Goal: Information Seeking & Learning: Find specific fact

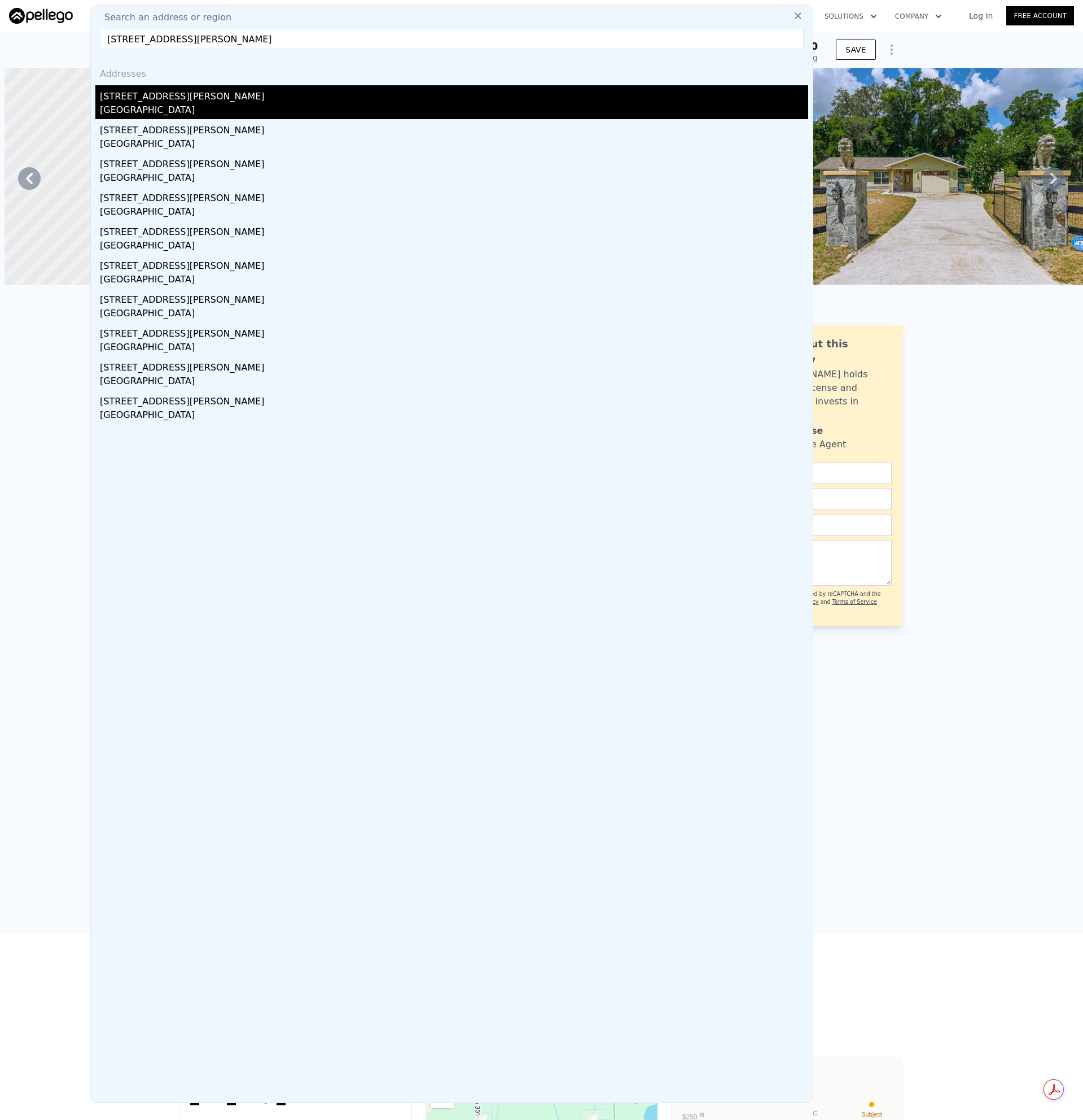
type input "[STREET_ADDRESS][PERSON_NAME]"
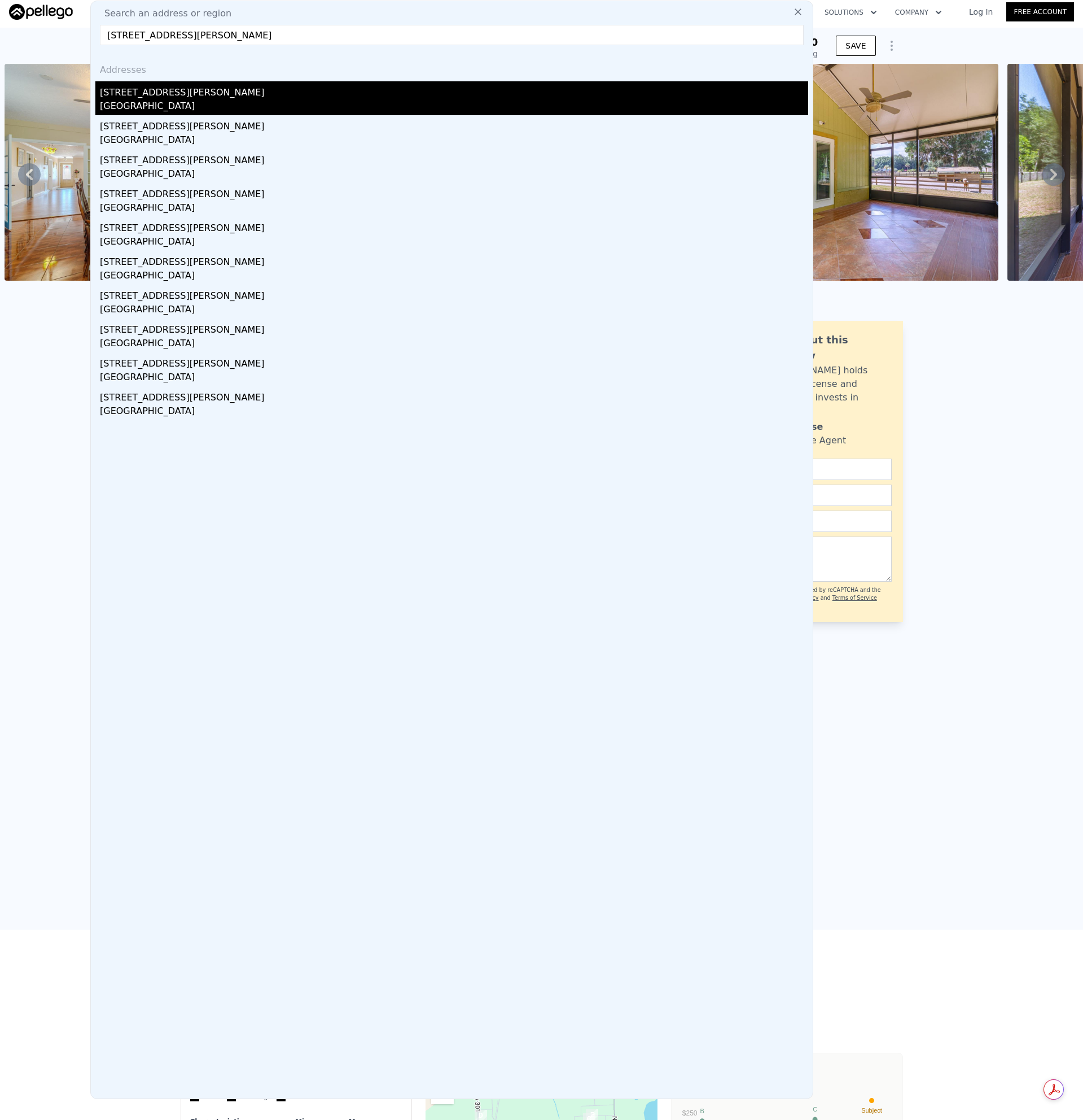
click at [147, 97] on div "[STREET_ADDRESS][PERSON_NAME]" at bounding box center [454, 90] width 708 height 18
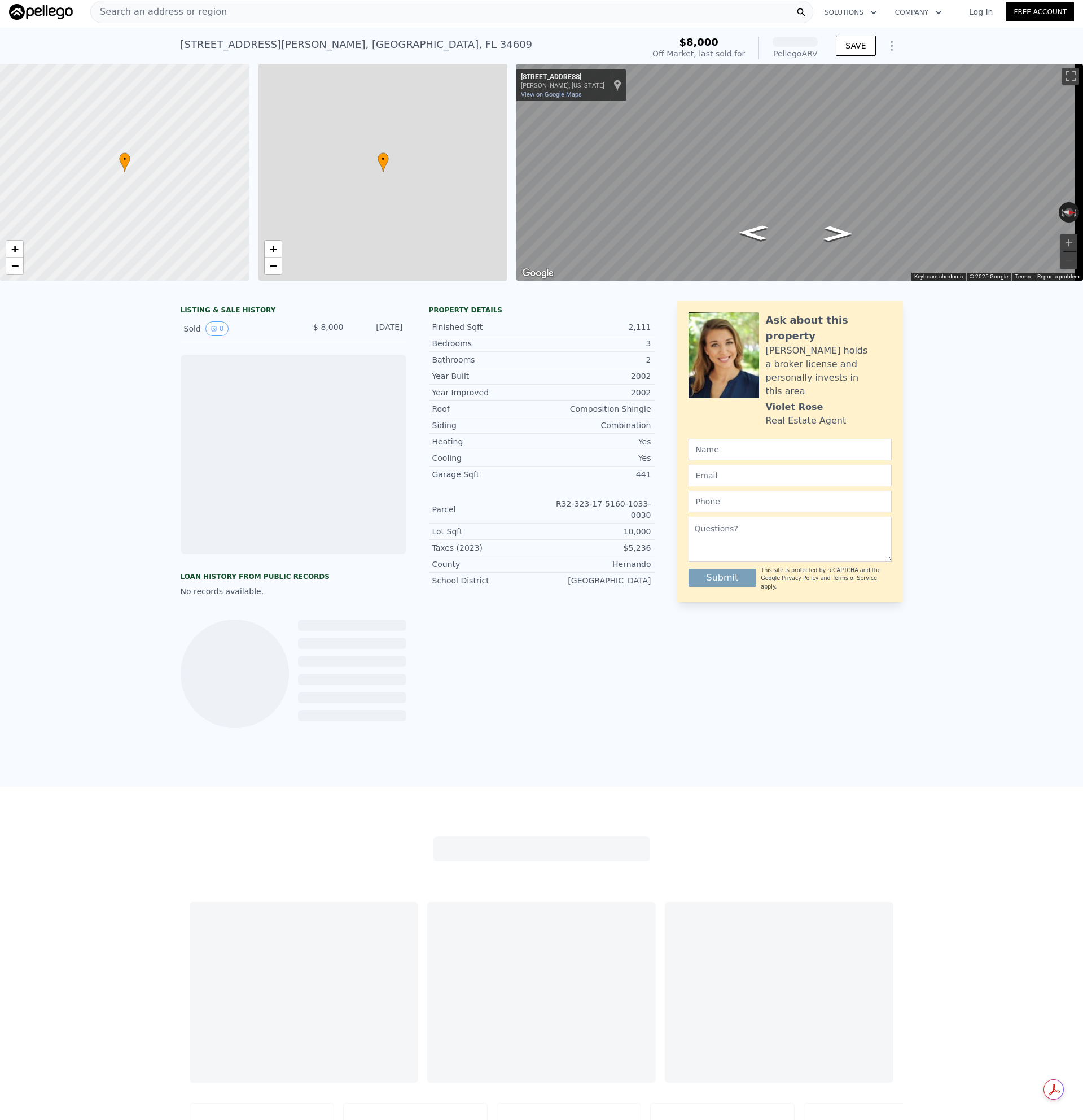
scroll to position [0, 4]
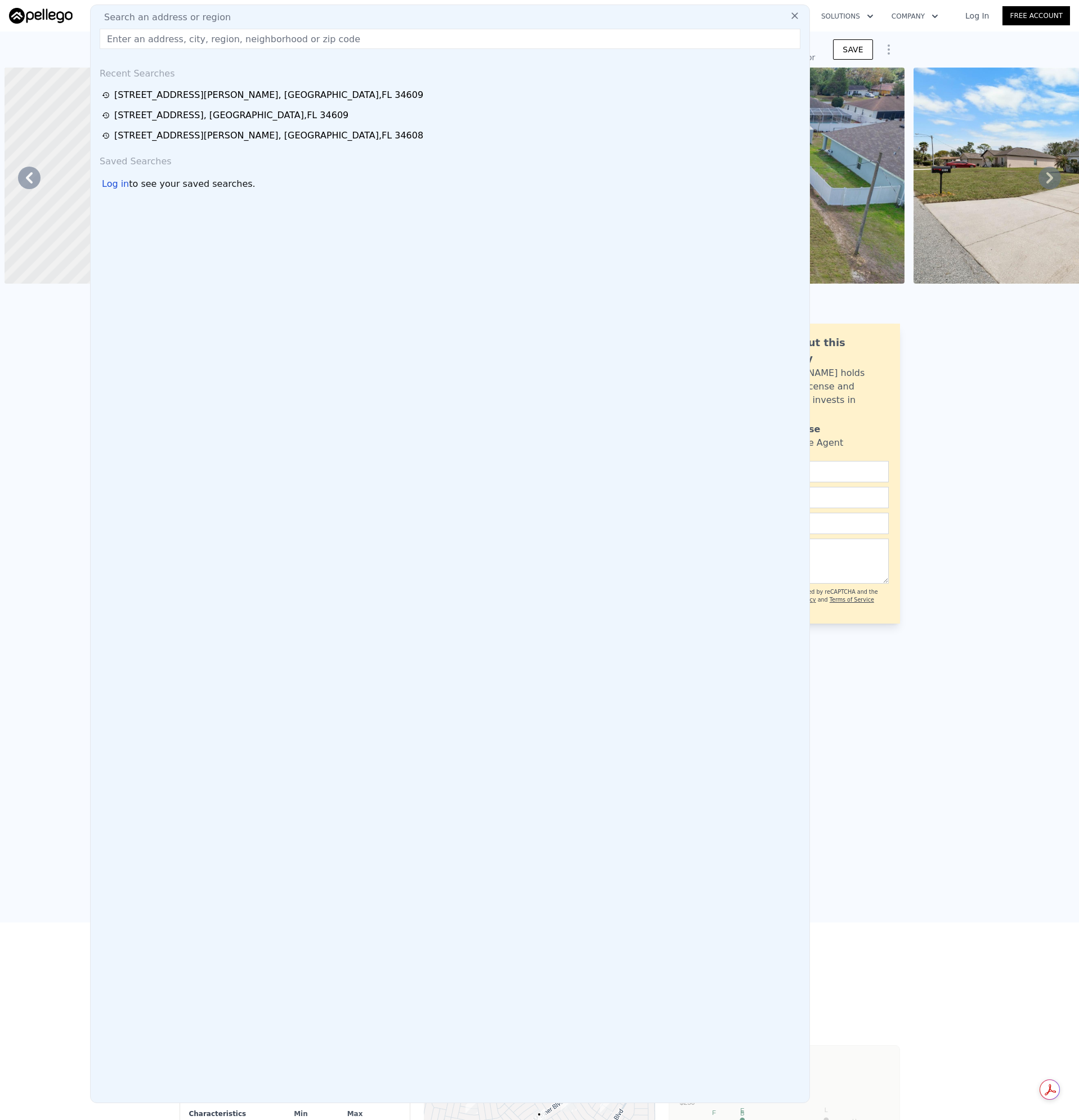
scroll to position [0, 6994]
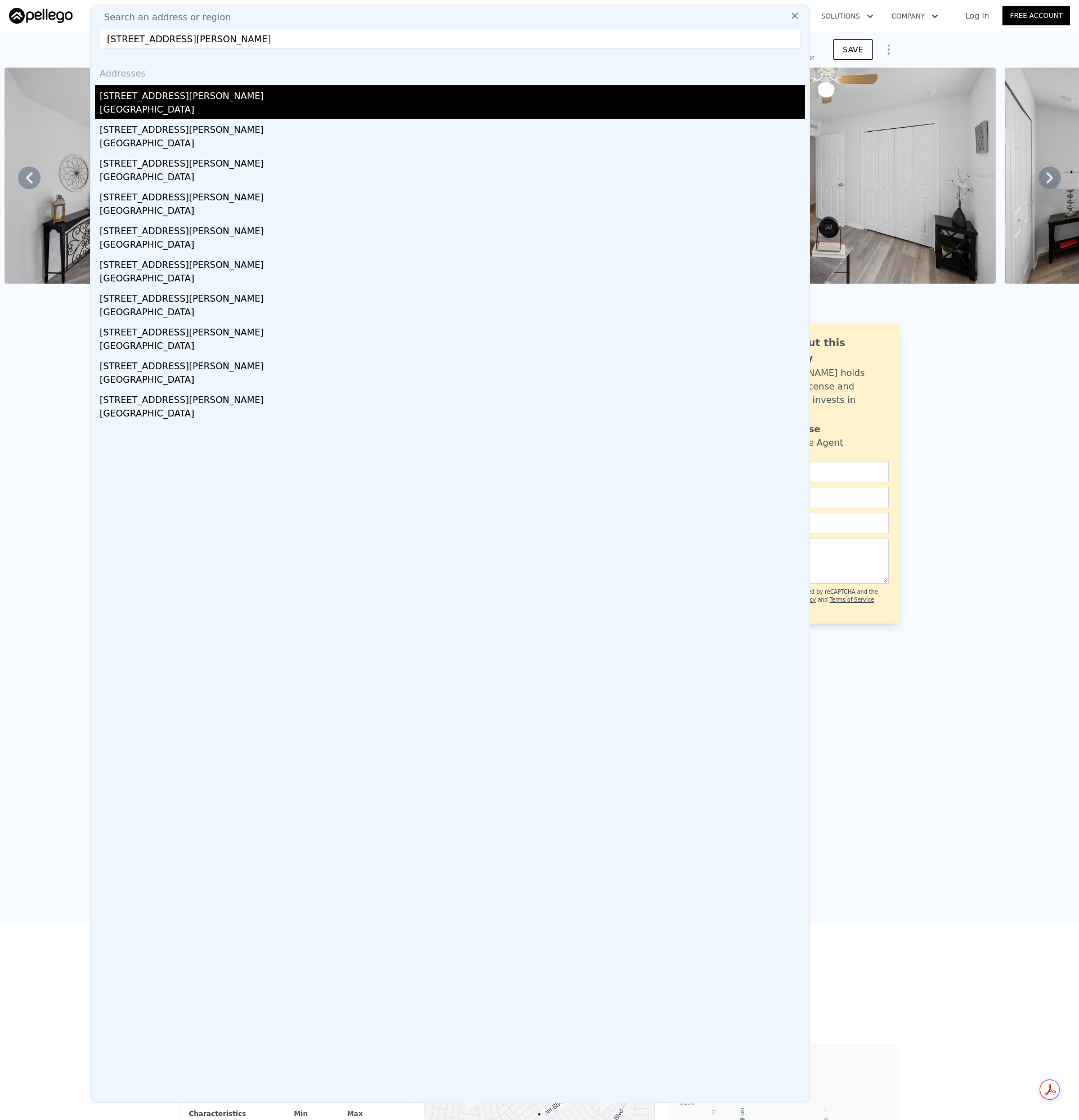
type input "[STREET_ADDRESS][PERSON_NAME]"
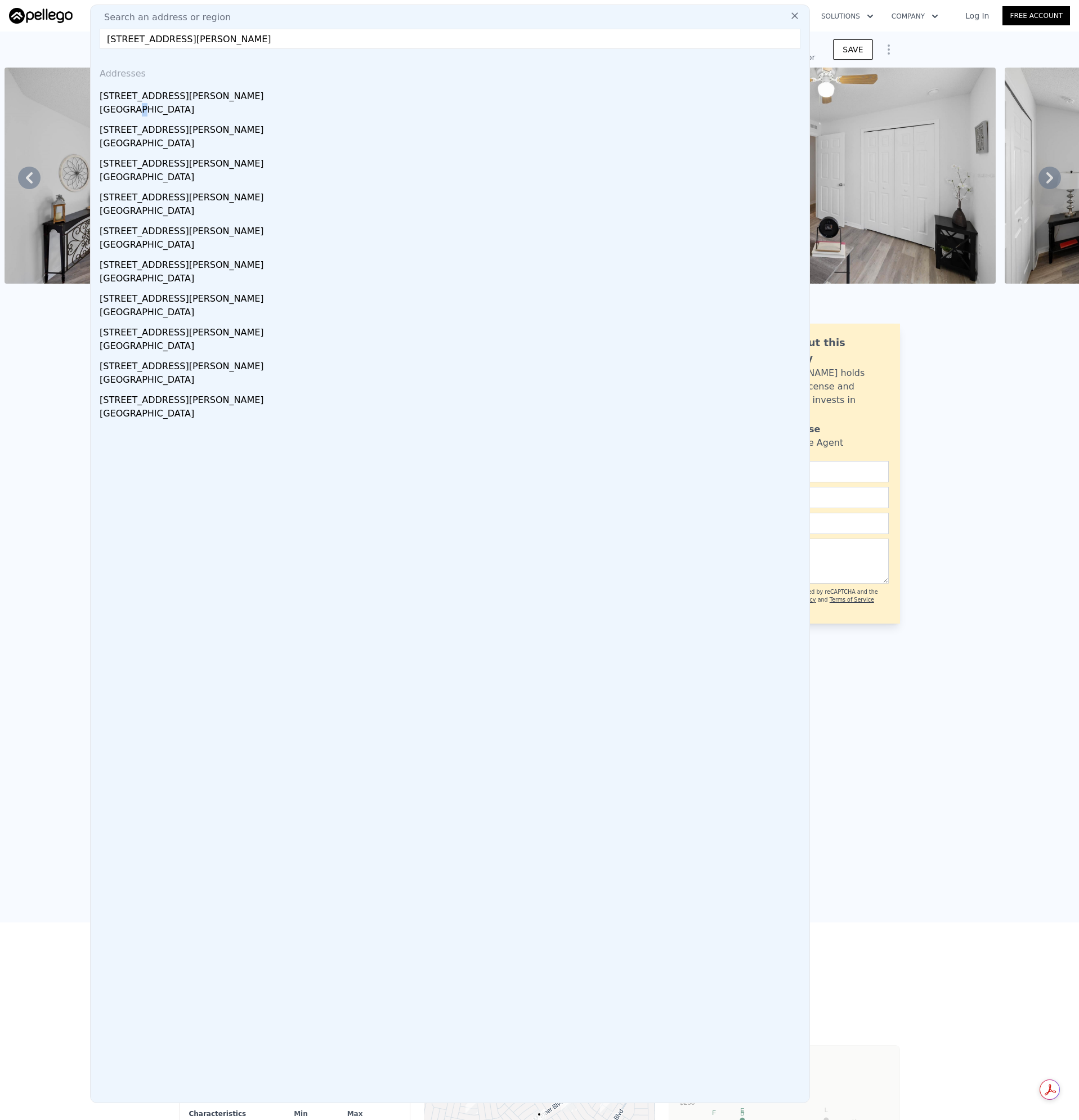
click at [130, 112] on div "[GEOGRAPHIC_DATA]" at bounding box center [452, 111] width 705 height 16
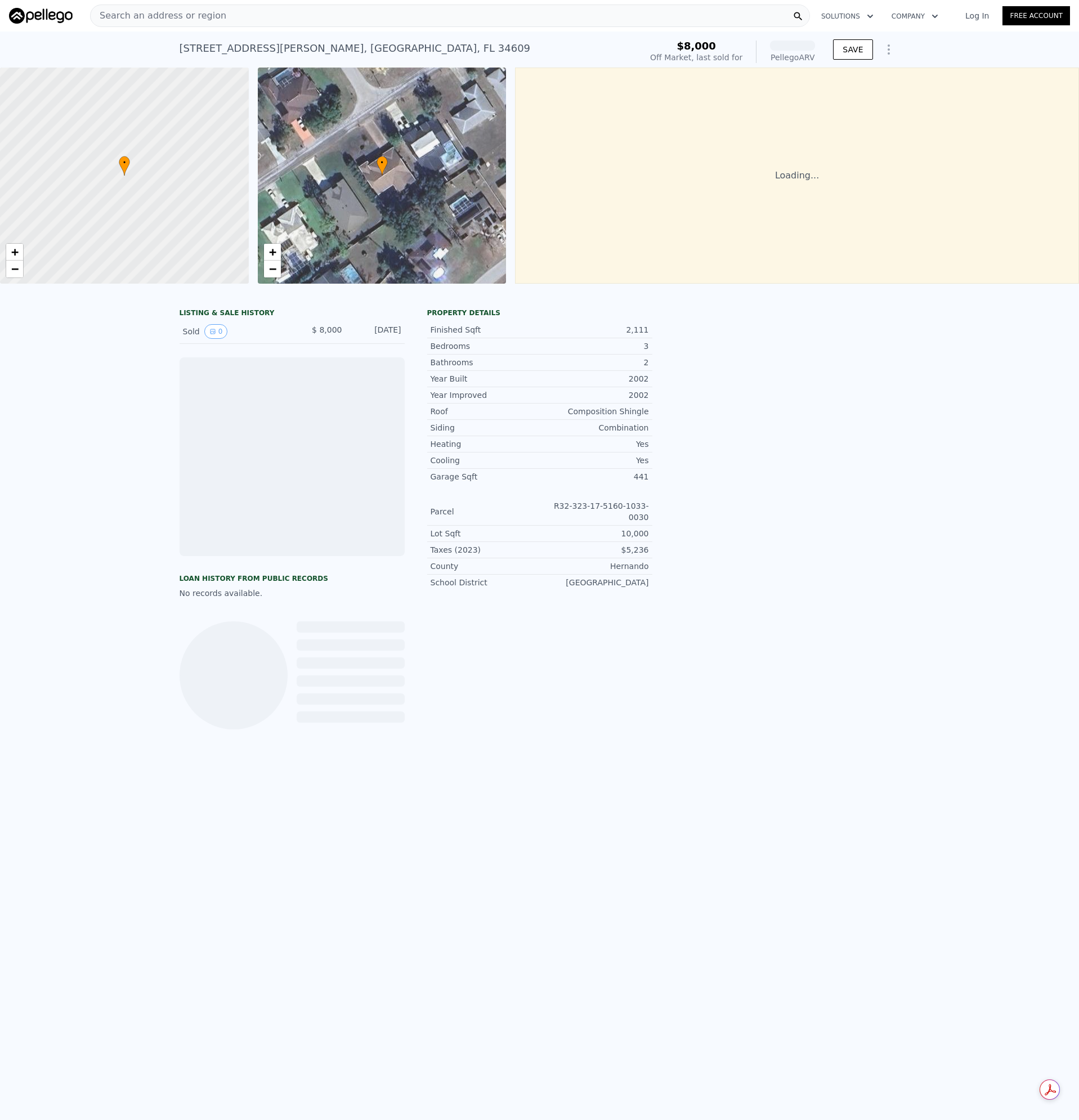
scroll to position [0, 4]
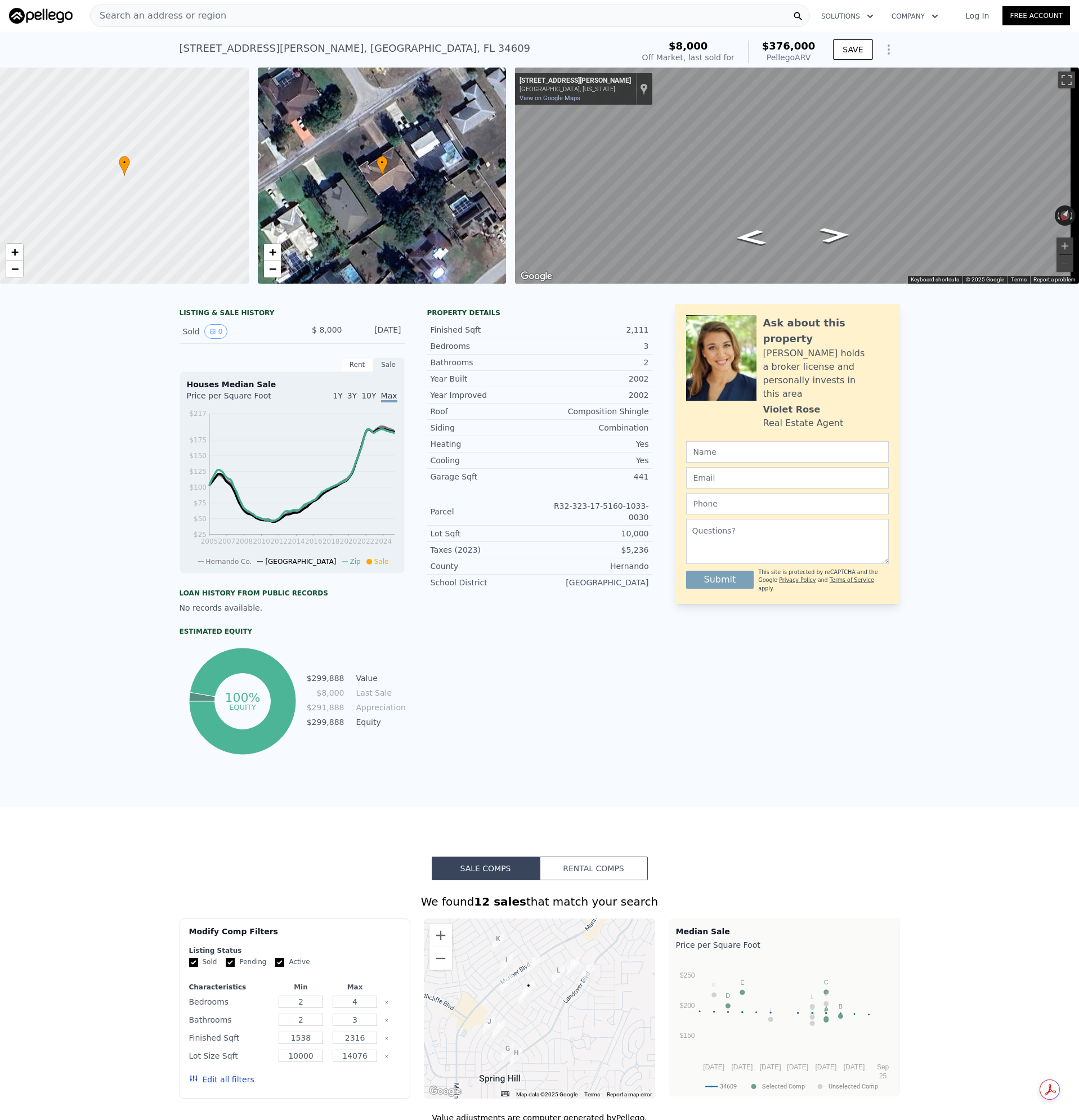
click at [292, 20] on div "Search an address or region" at bounding box center [450, 15] width 719 height 23
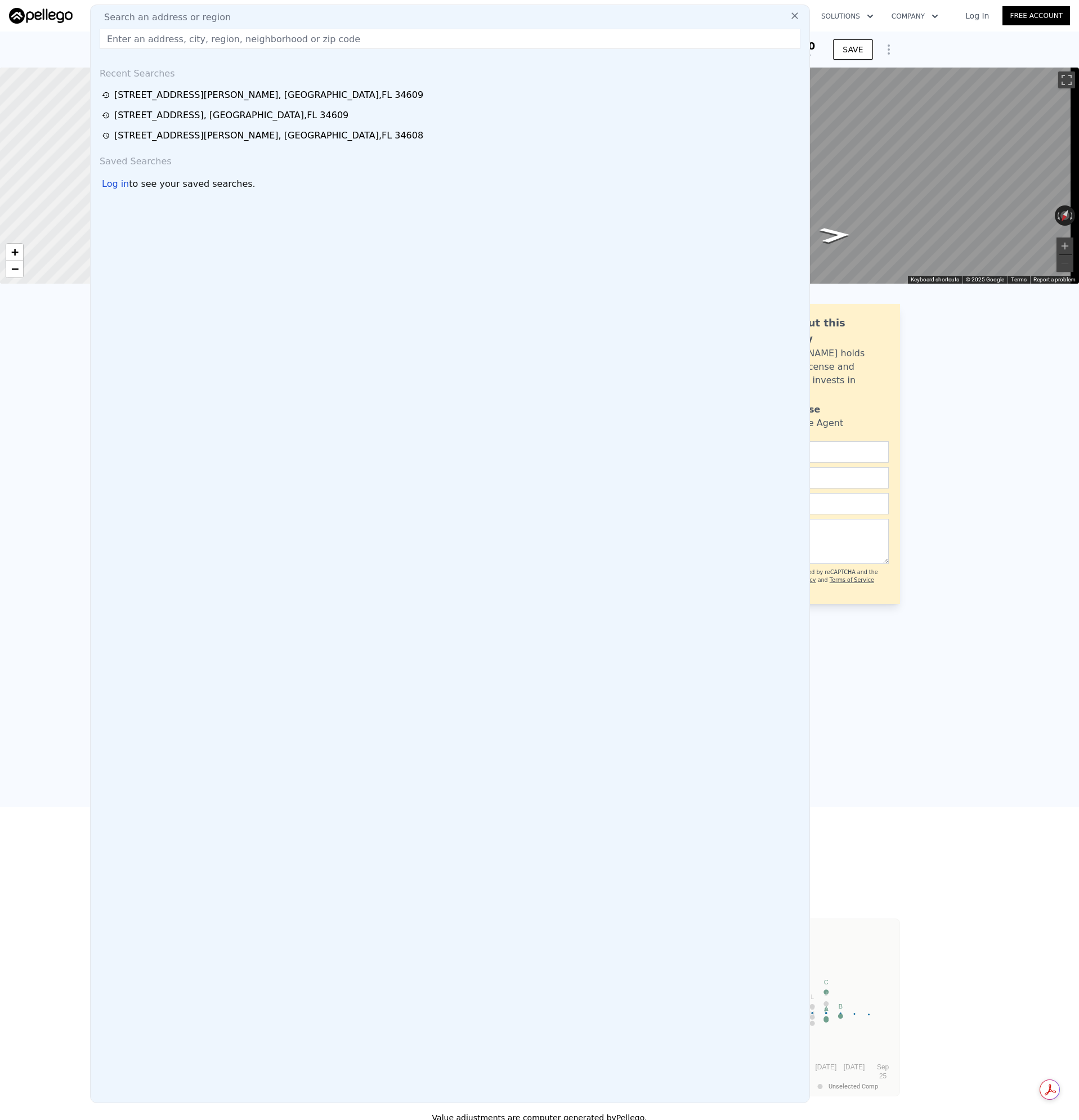
type input "[STREET_ADDRESS][PERSON_NAME]"
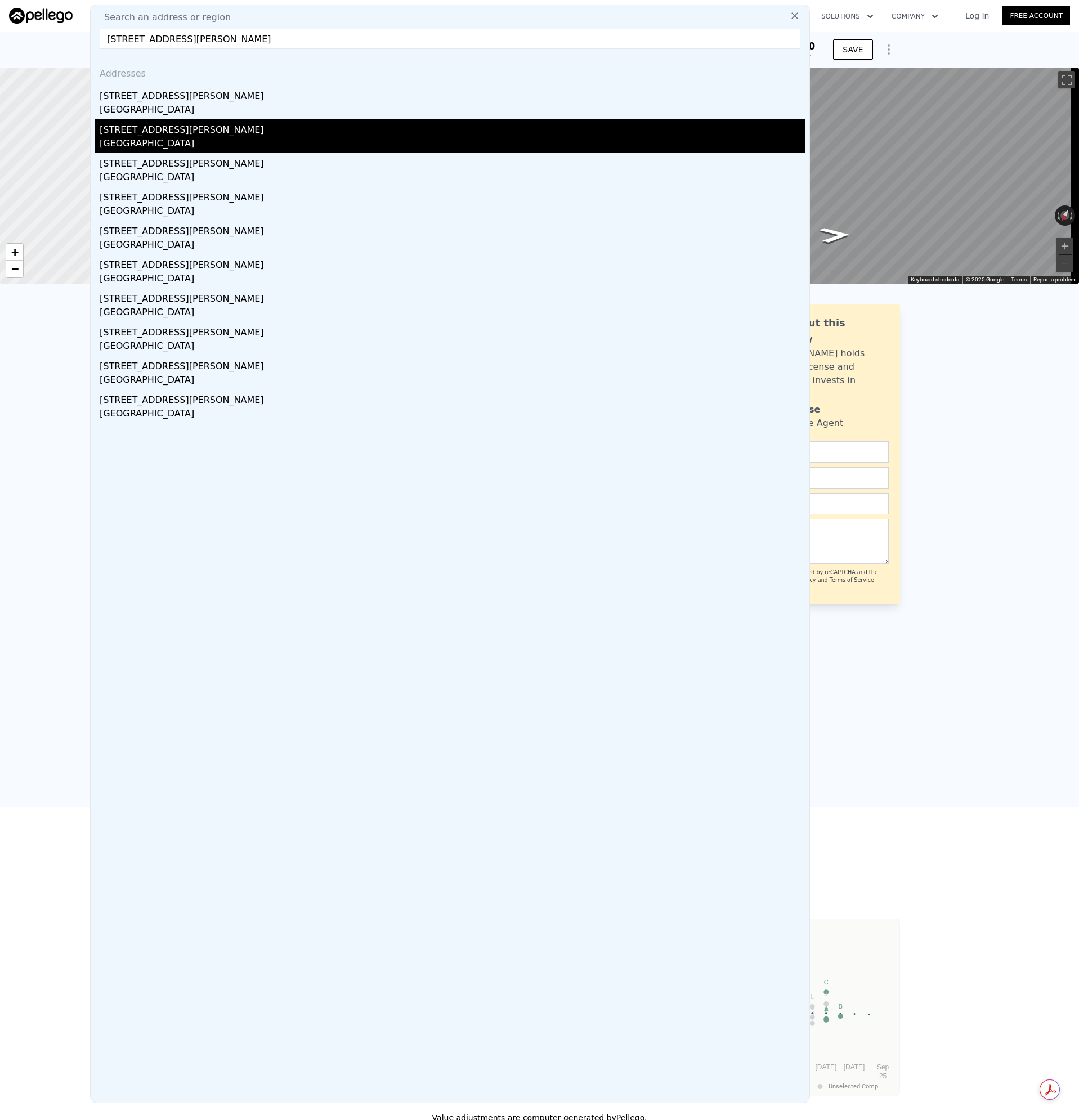
click at [135, 122] on div "[STREET_ADDRESS][PERSON_NAME]" at bounding box center [452, 127] width 705 height 18
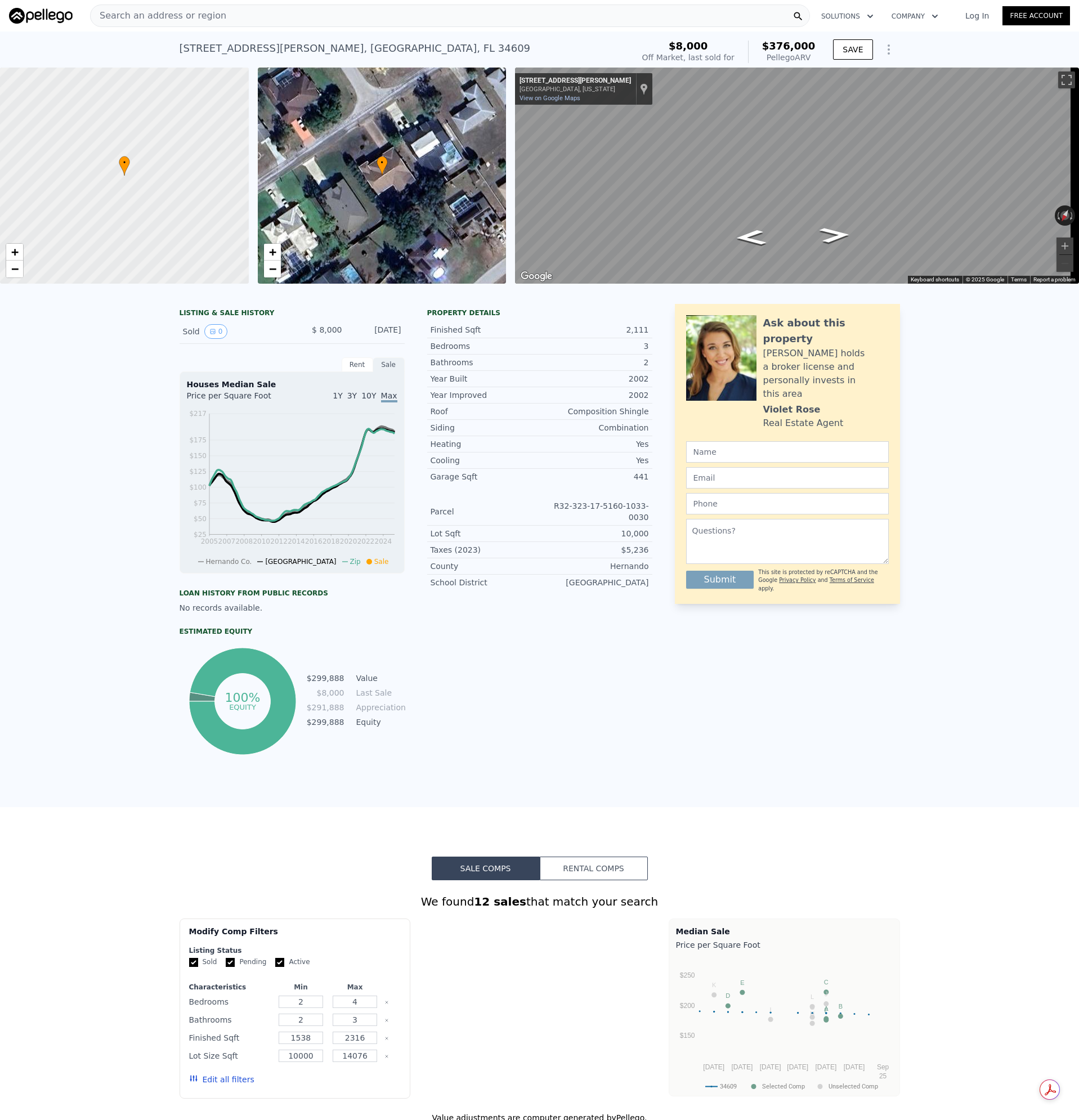
click at [141, 97] on div at bounding box center [125, 176] width 299 height 259
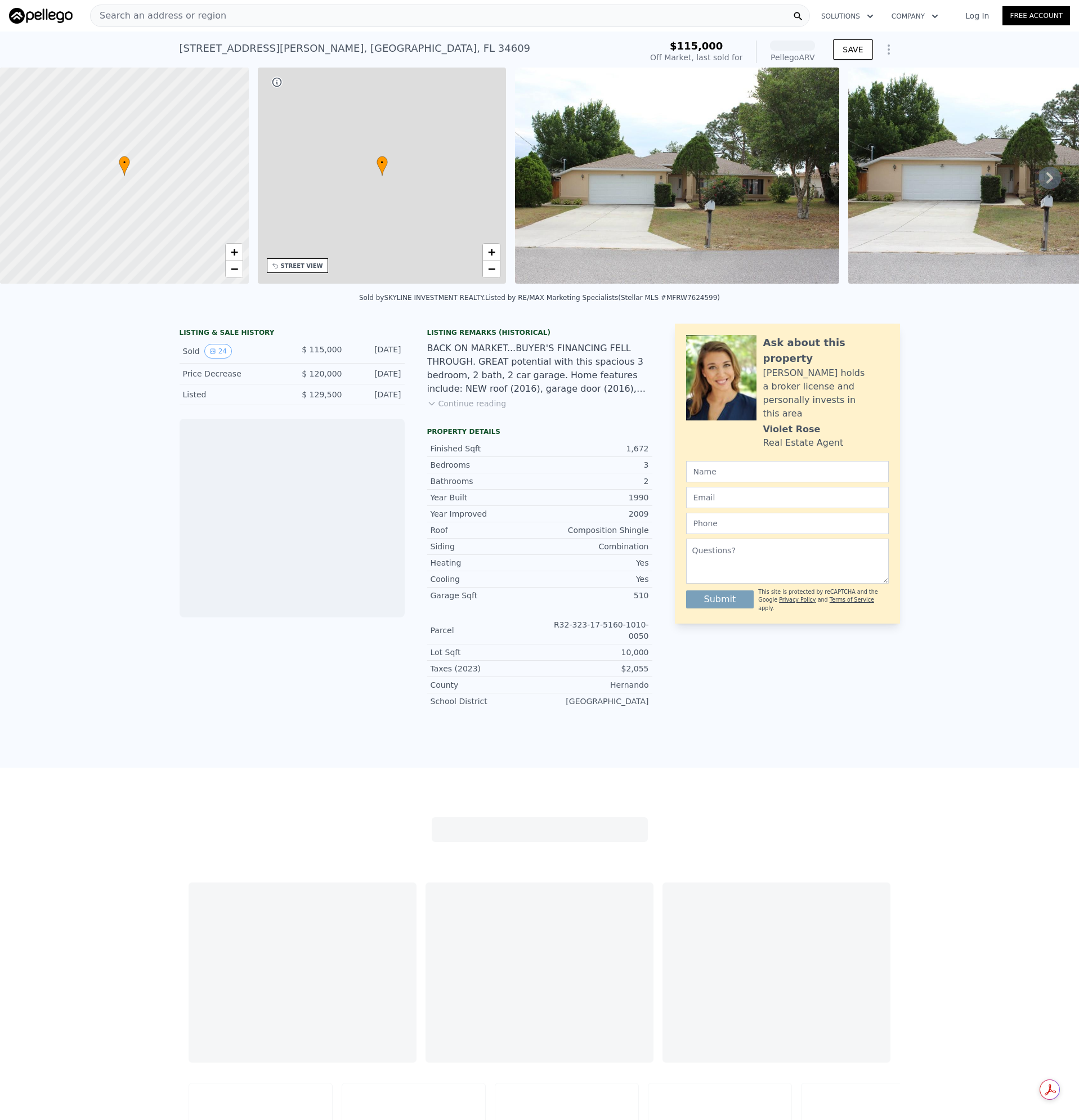
click at [226, 17] on div "Search an address or region" at bounding box center [450, 15] width 719 height 23
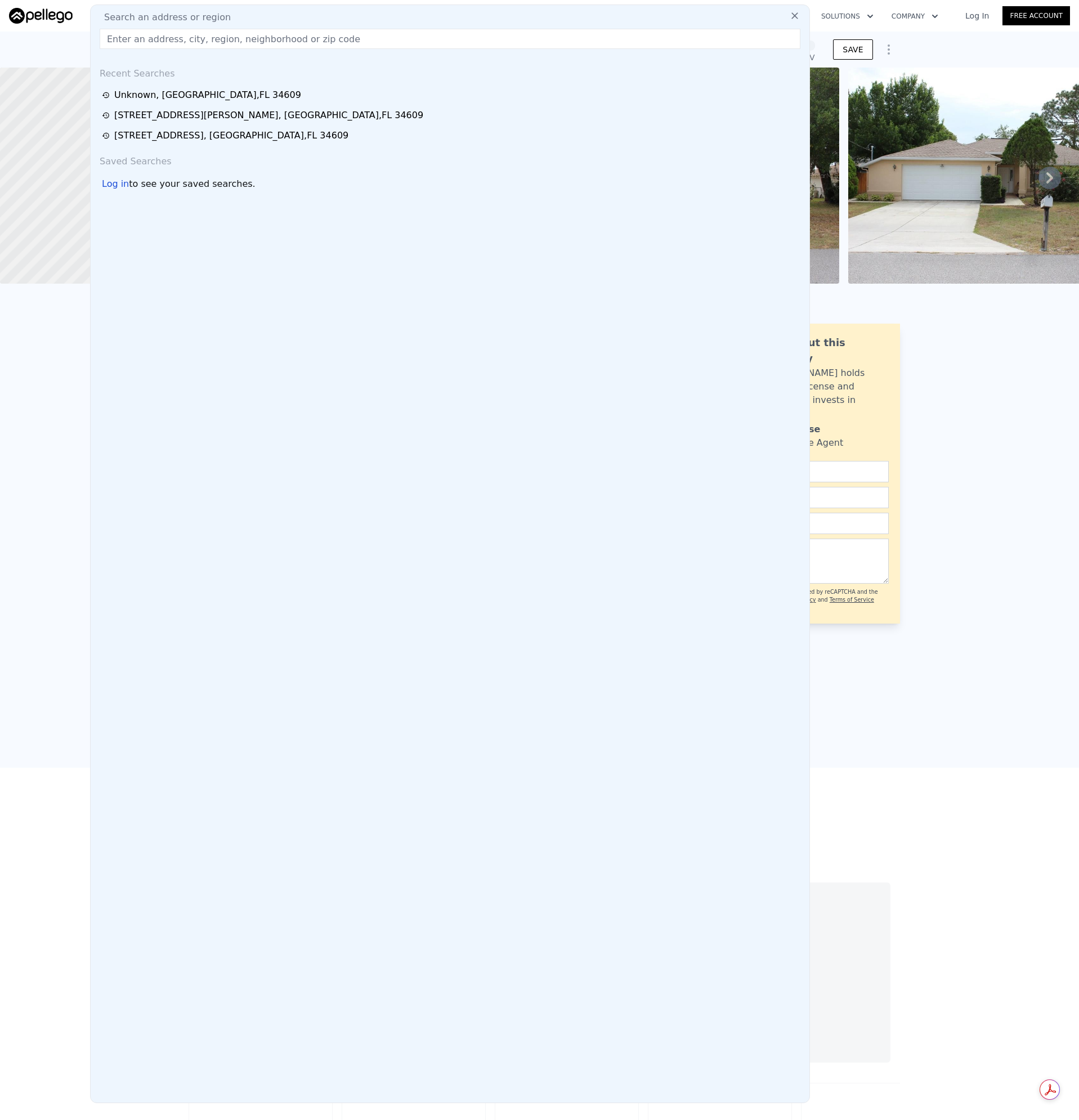
type input "[STREET_ADDRESS][PERSON_NAME]"
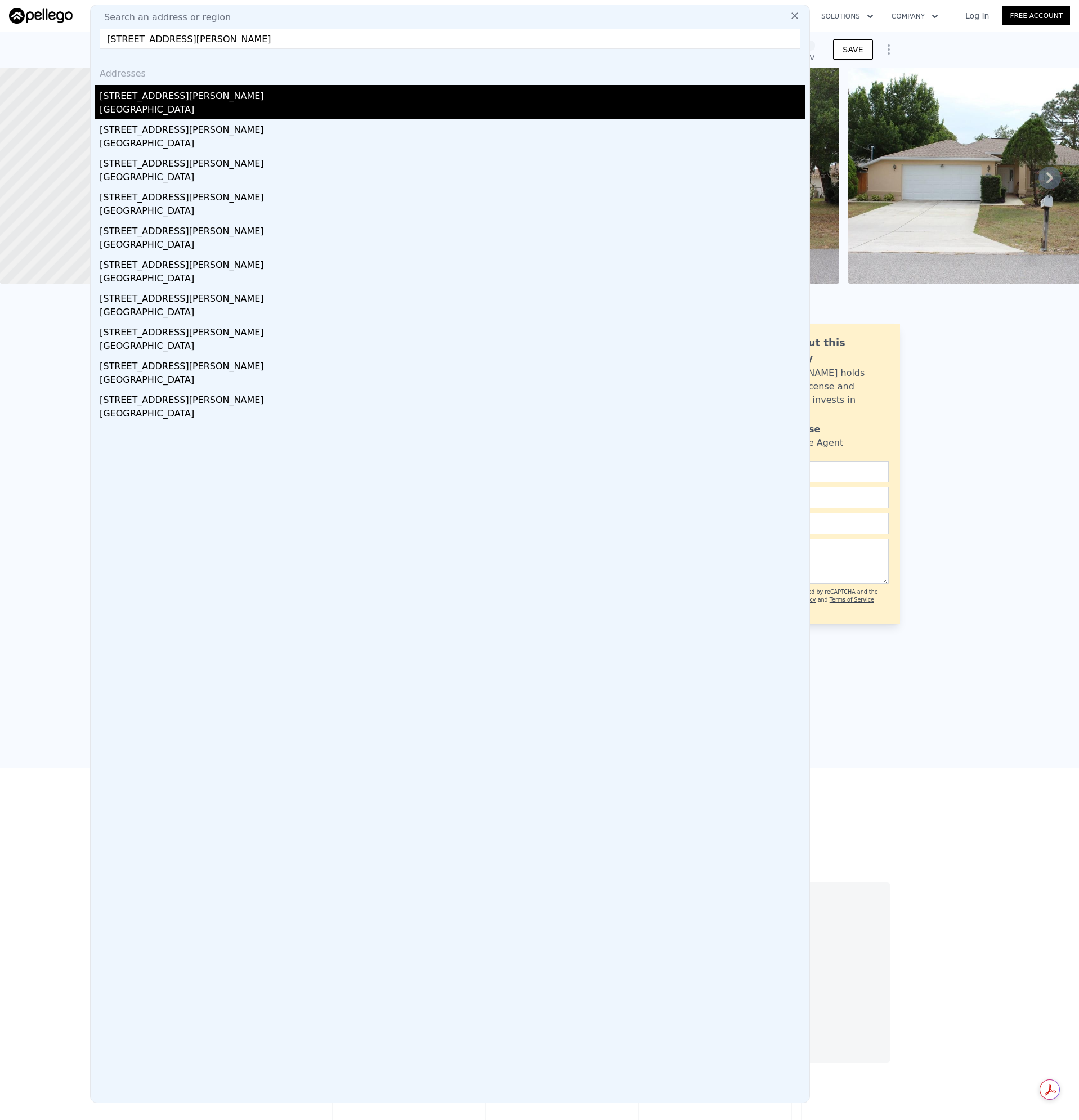
click at [122, 96] on div "[STREET_ADDRESS][PERSON_NAME]" at bounding box center [452, 94] width 705 height 18
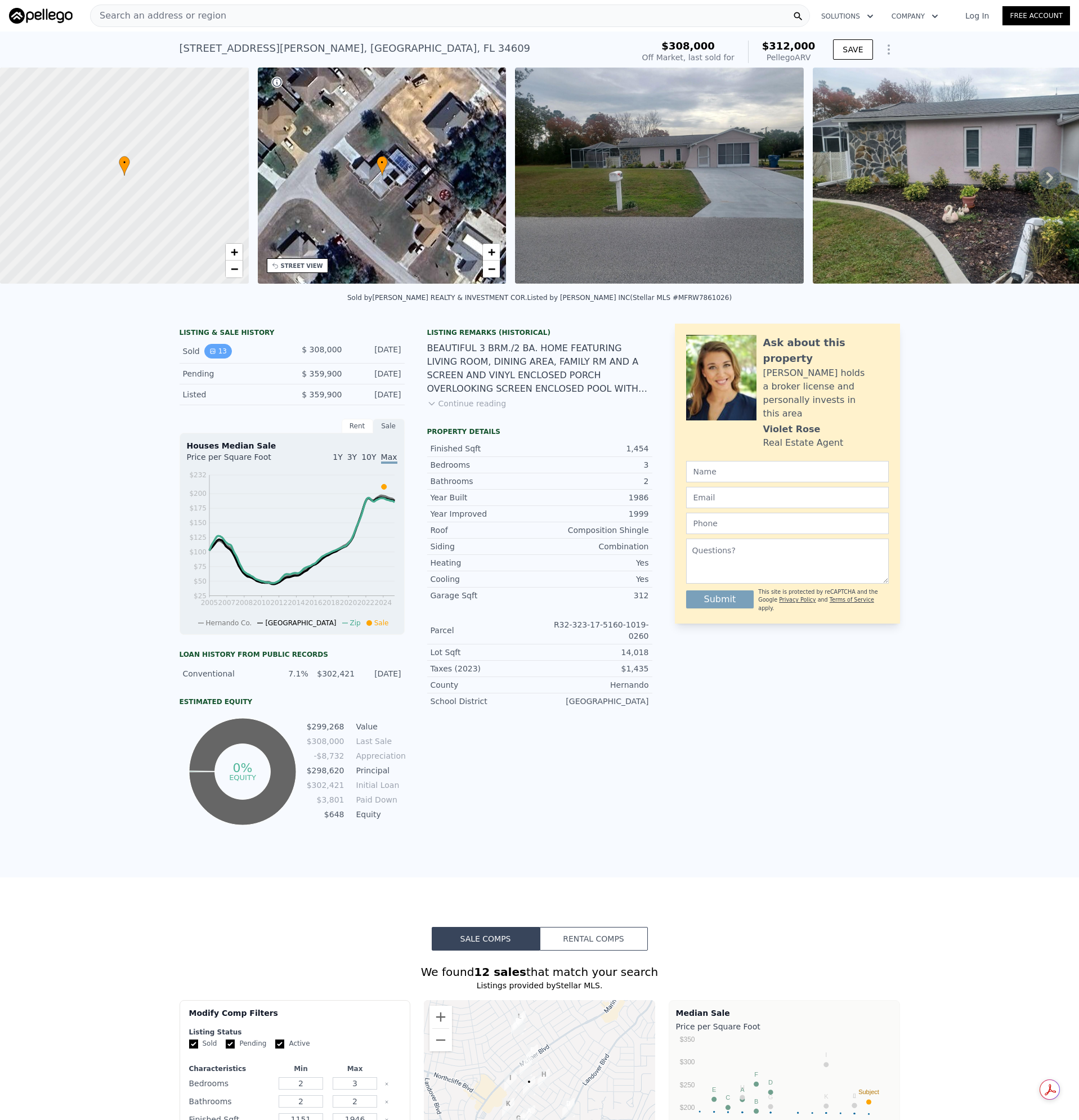
click at [209, 355] on icon "View historical data" at bounding box center [212, 351] width 7 height 7
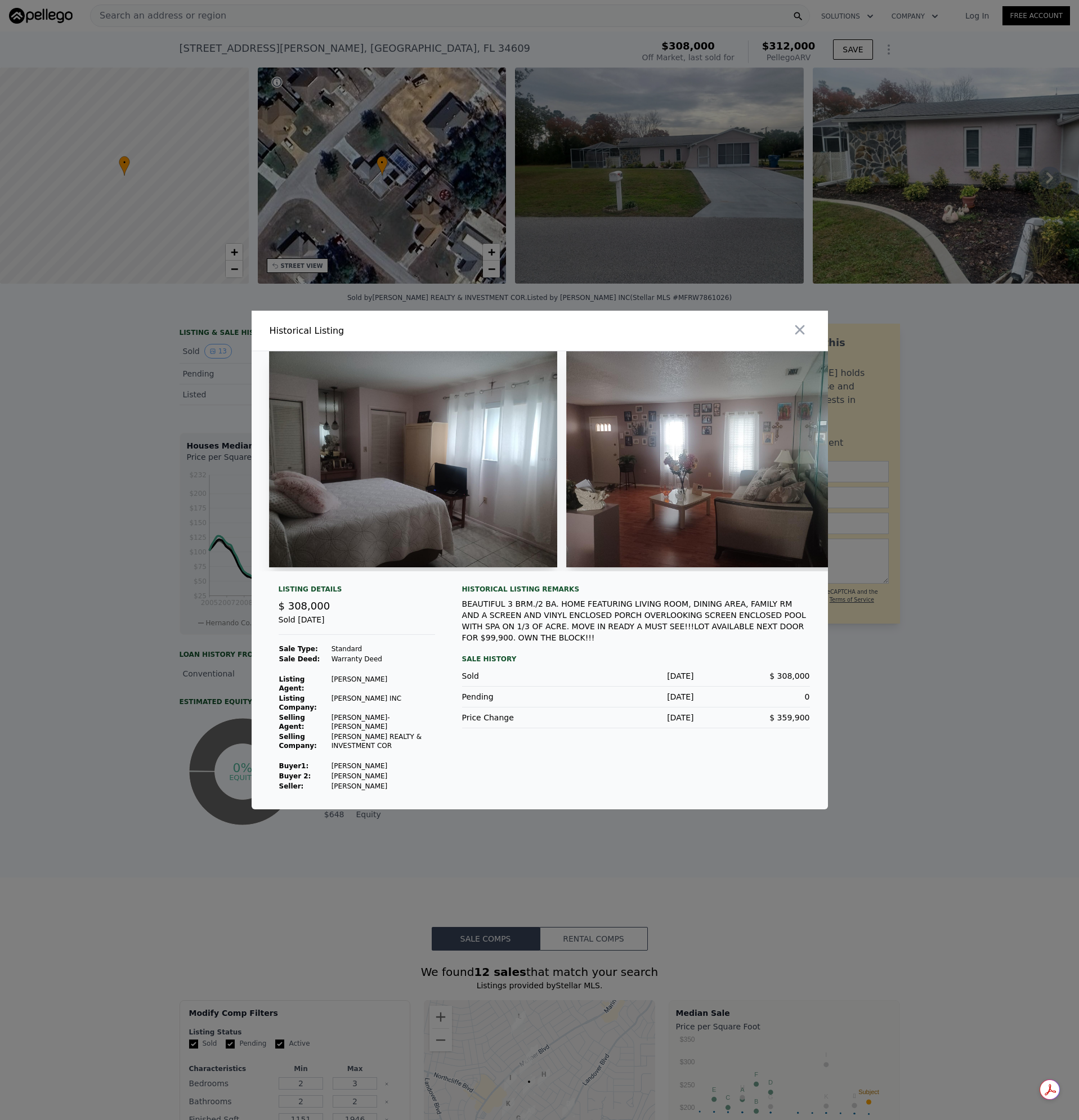
scroll to position [0, 2645]
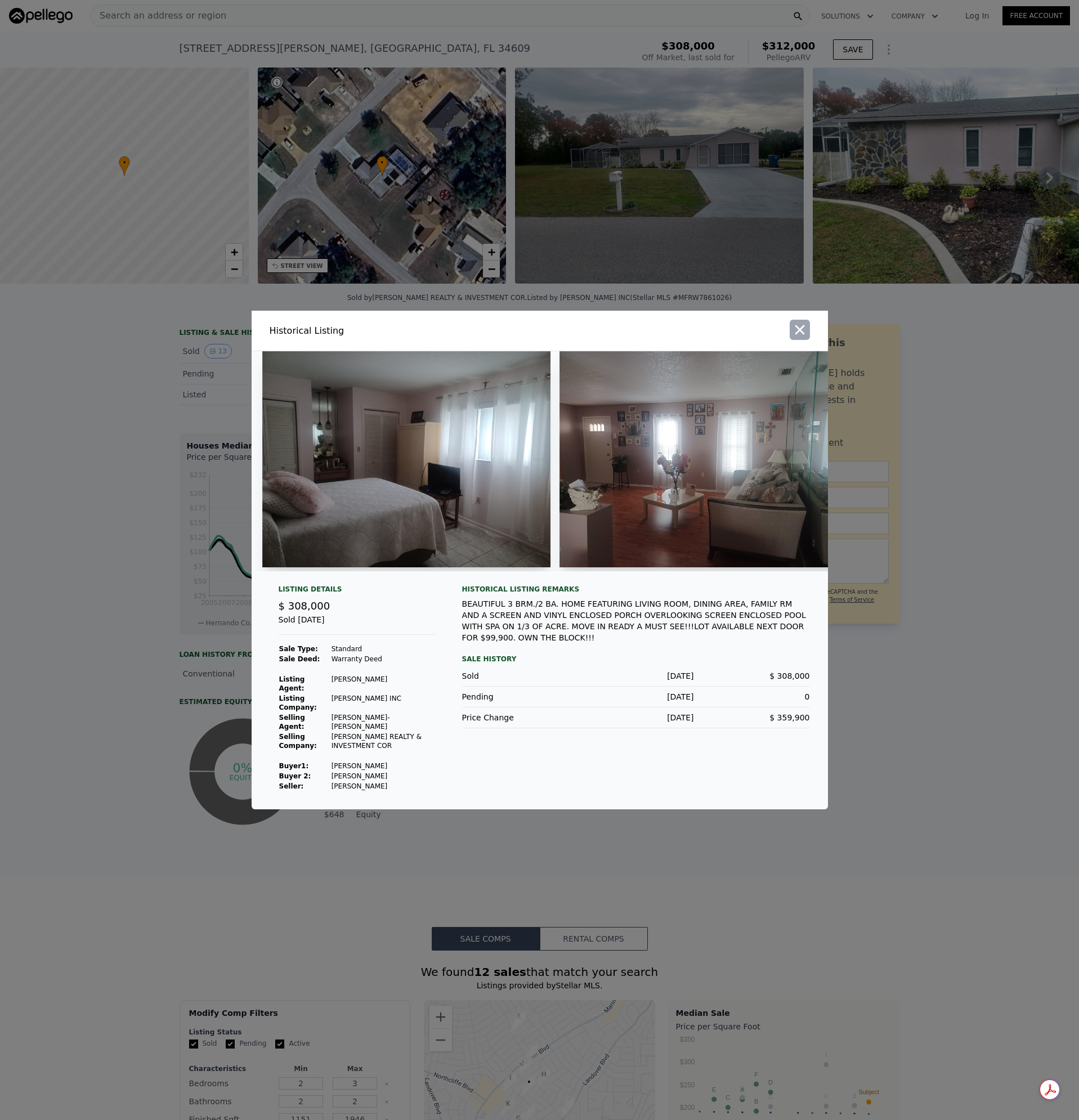
click at [802, 335] on icon "button" at bounding box center [799, 330] width 16 height 16
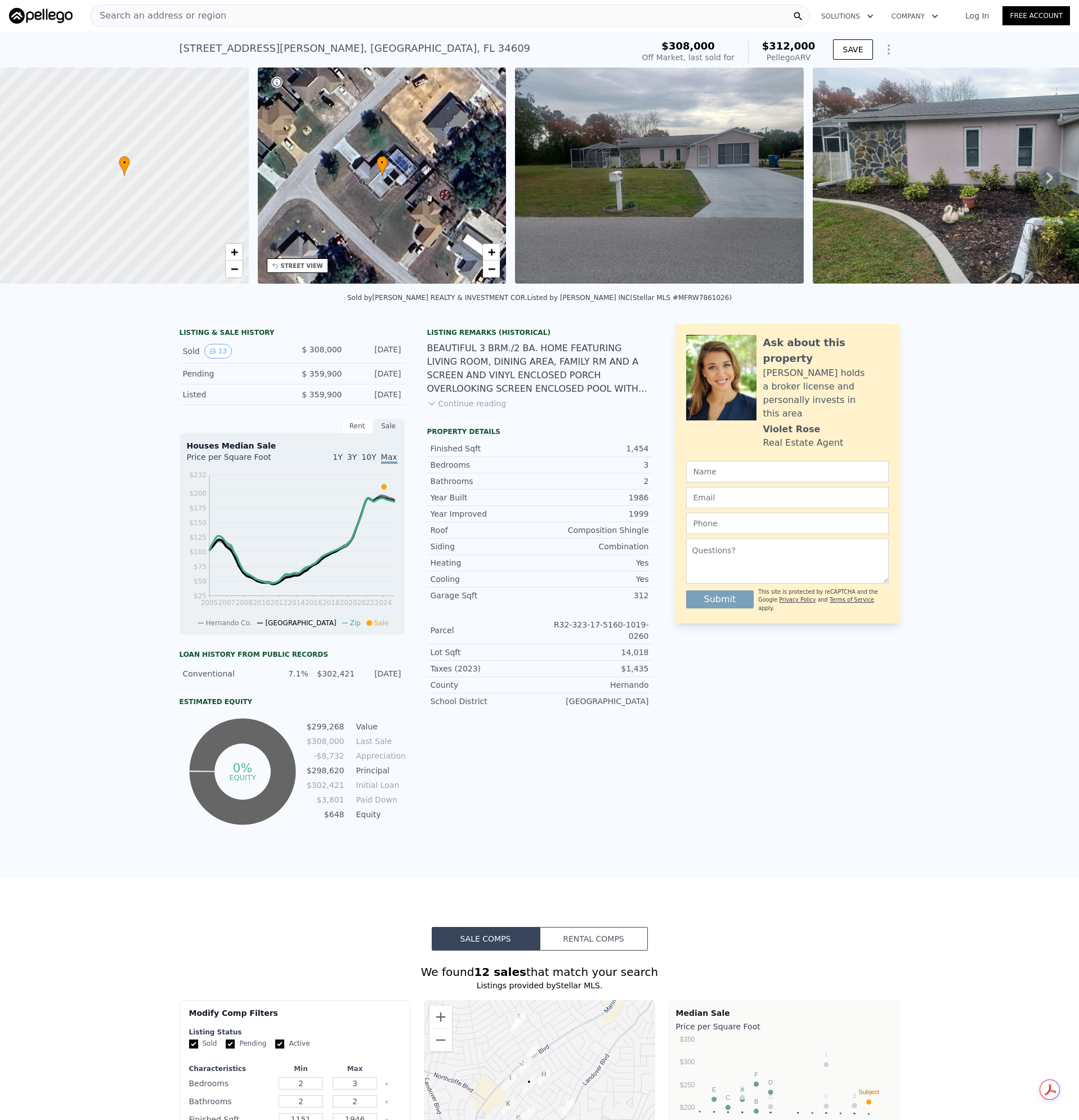
click at [227, 19] on div "Search an address or region" at bounding box center [450, 15] width 719 height 23
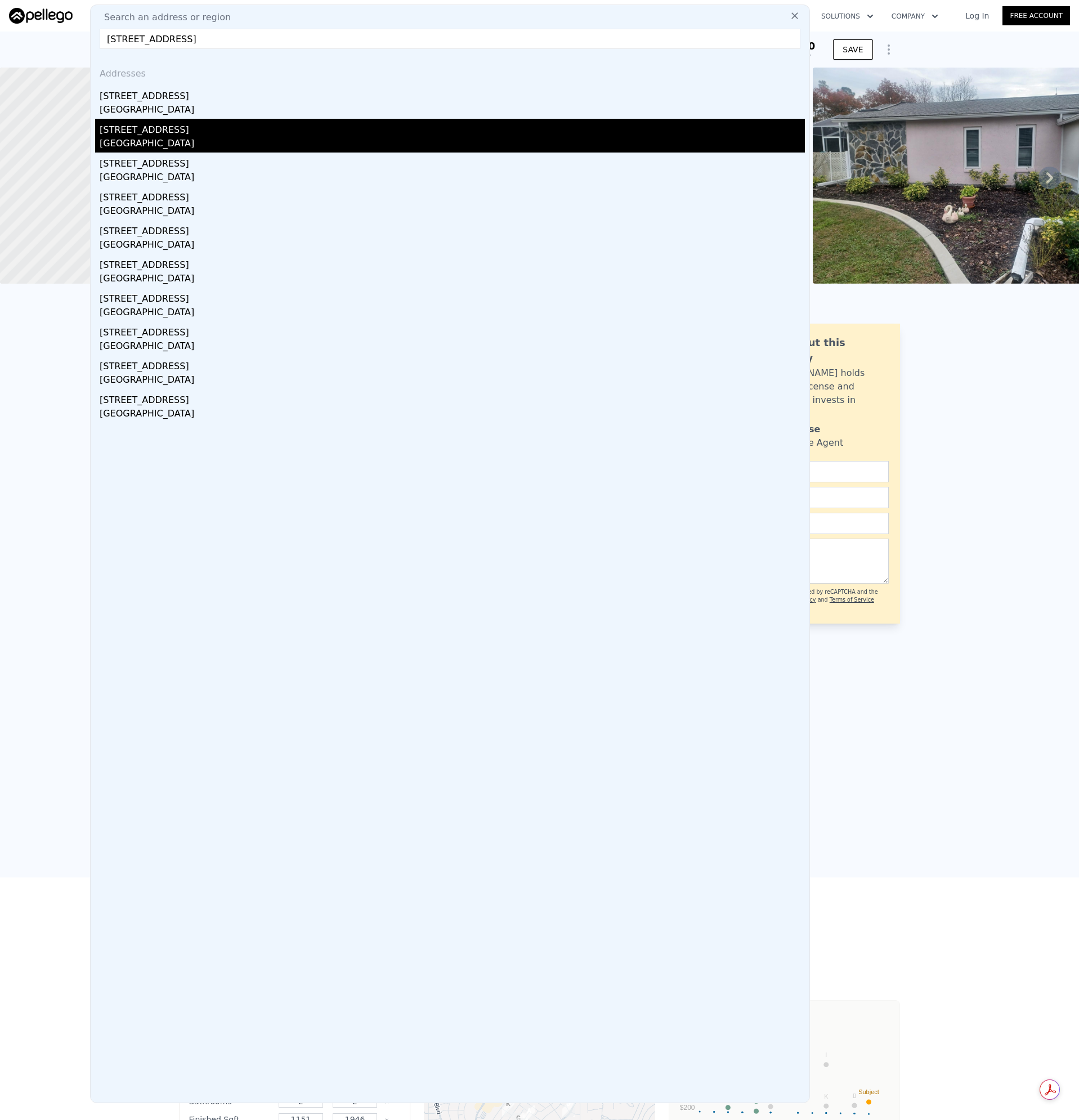
type input "[STREET_ADDRESS]"
click at [127, 119] on div "[STREET_ADDRESS]" at bounding box center [452, 127] width 705 height 18
click at [127, 119] on div at bounding box center [125, 176] width 299 height 259
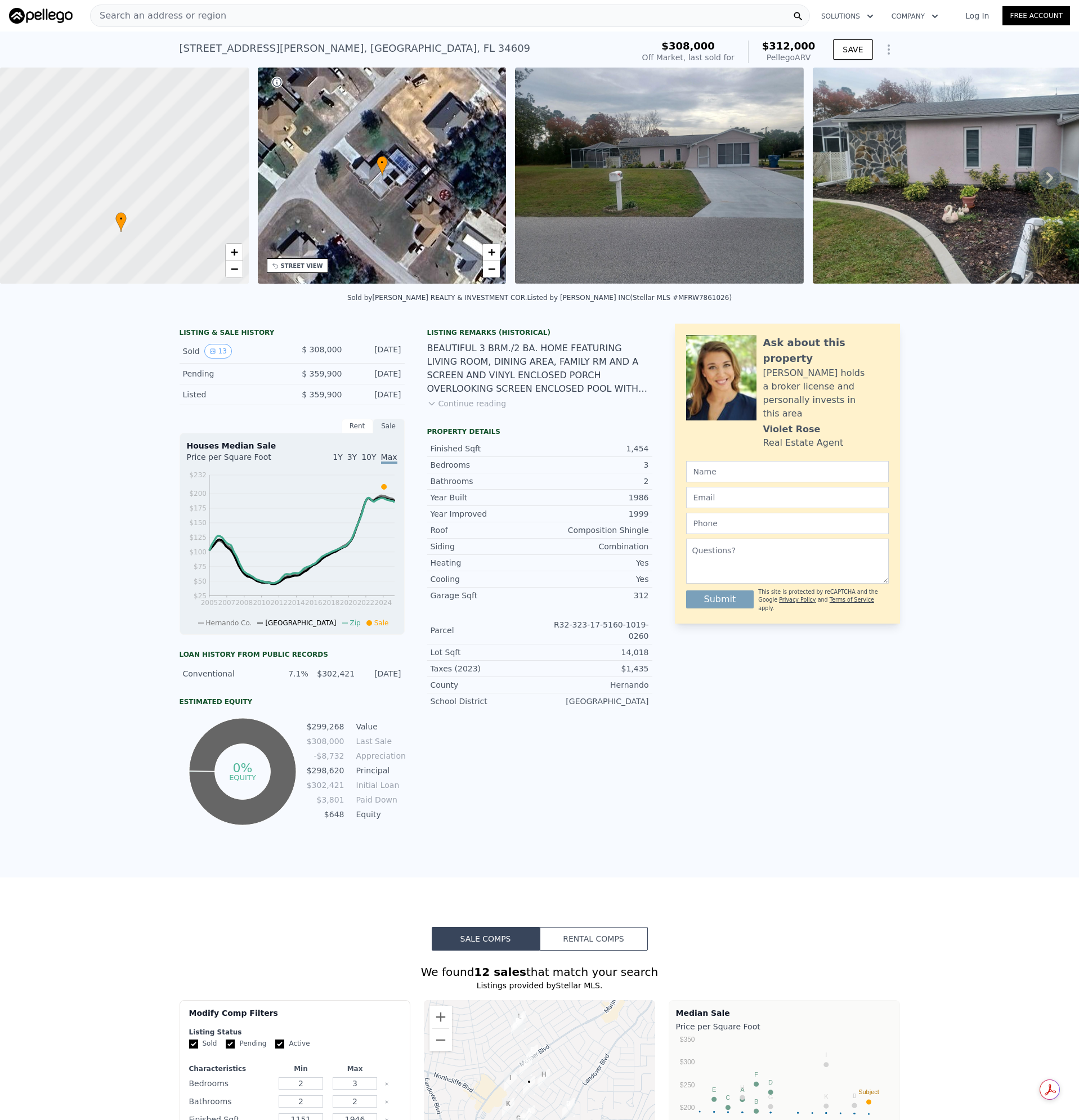
click at [133, 98] on div at bounding box center [125, 176] width 299 height 259
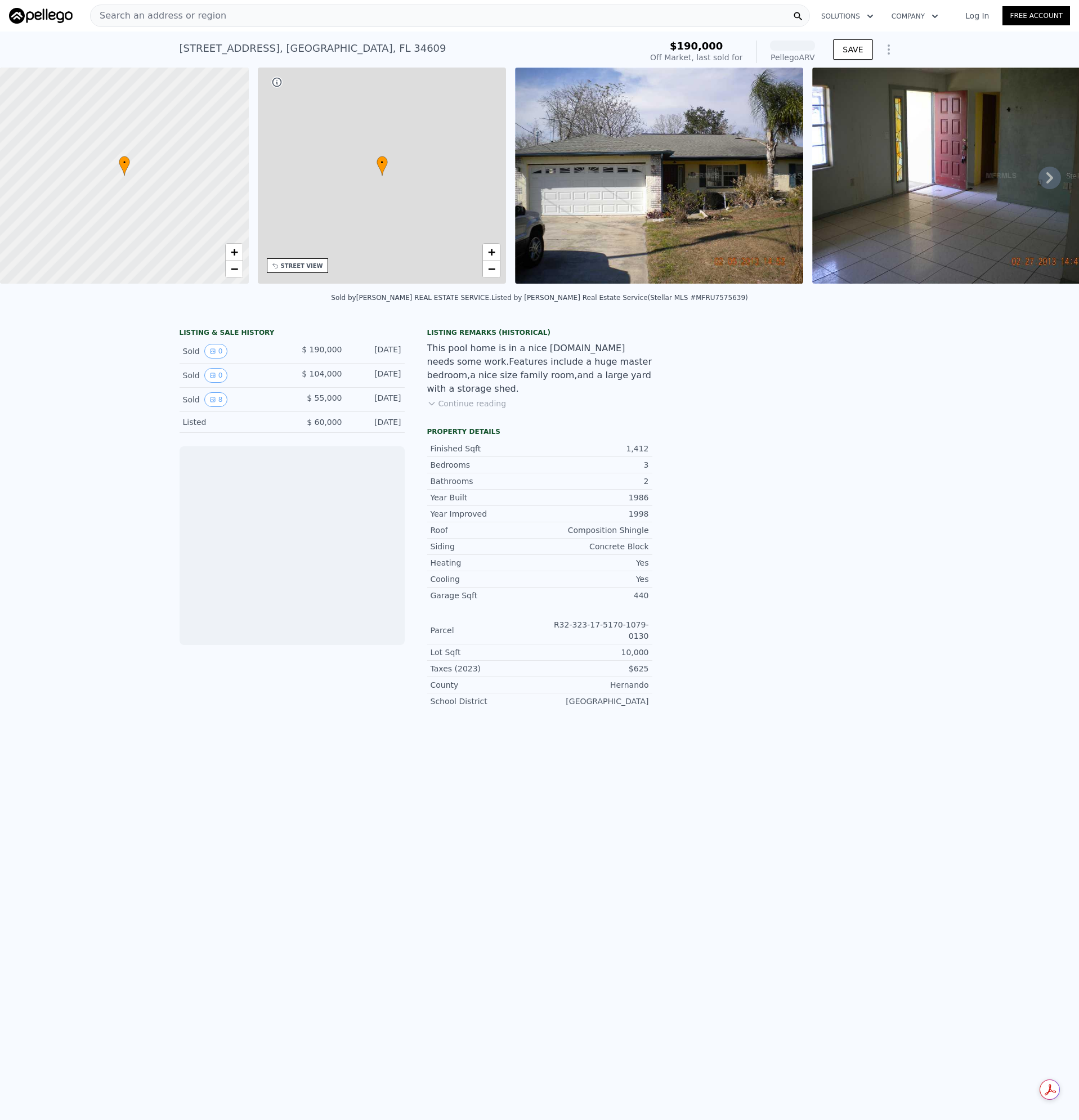
click at [210, 14] on div "Search an address or region" at bounding box center [450, 15] width 719 height 23
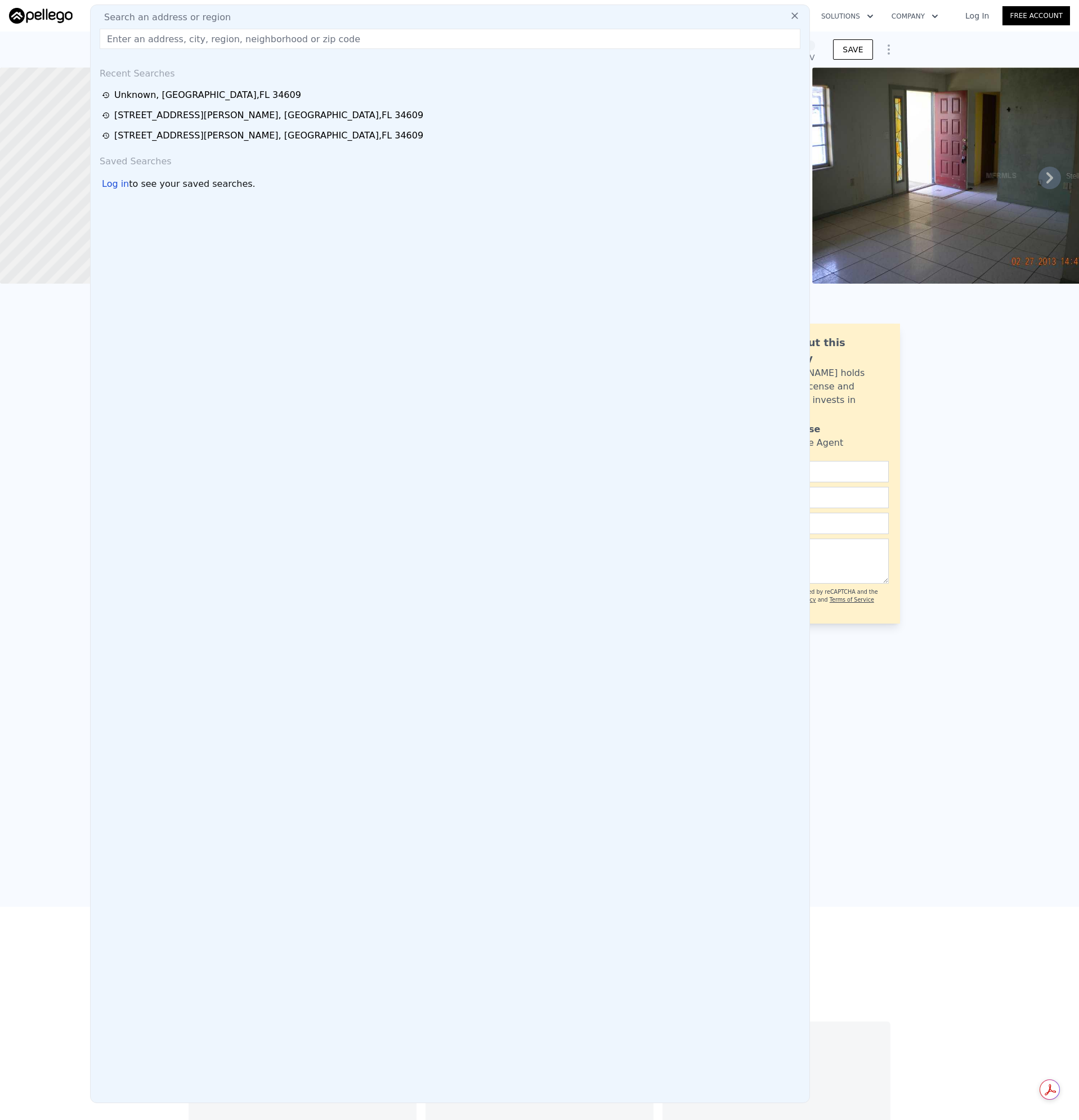
type input "[STREET_ADDRESS]"
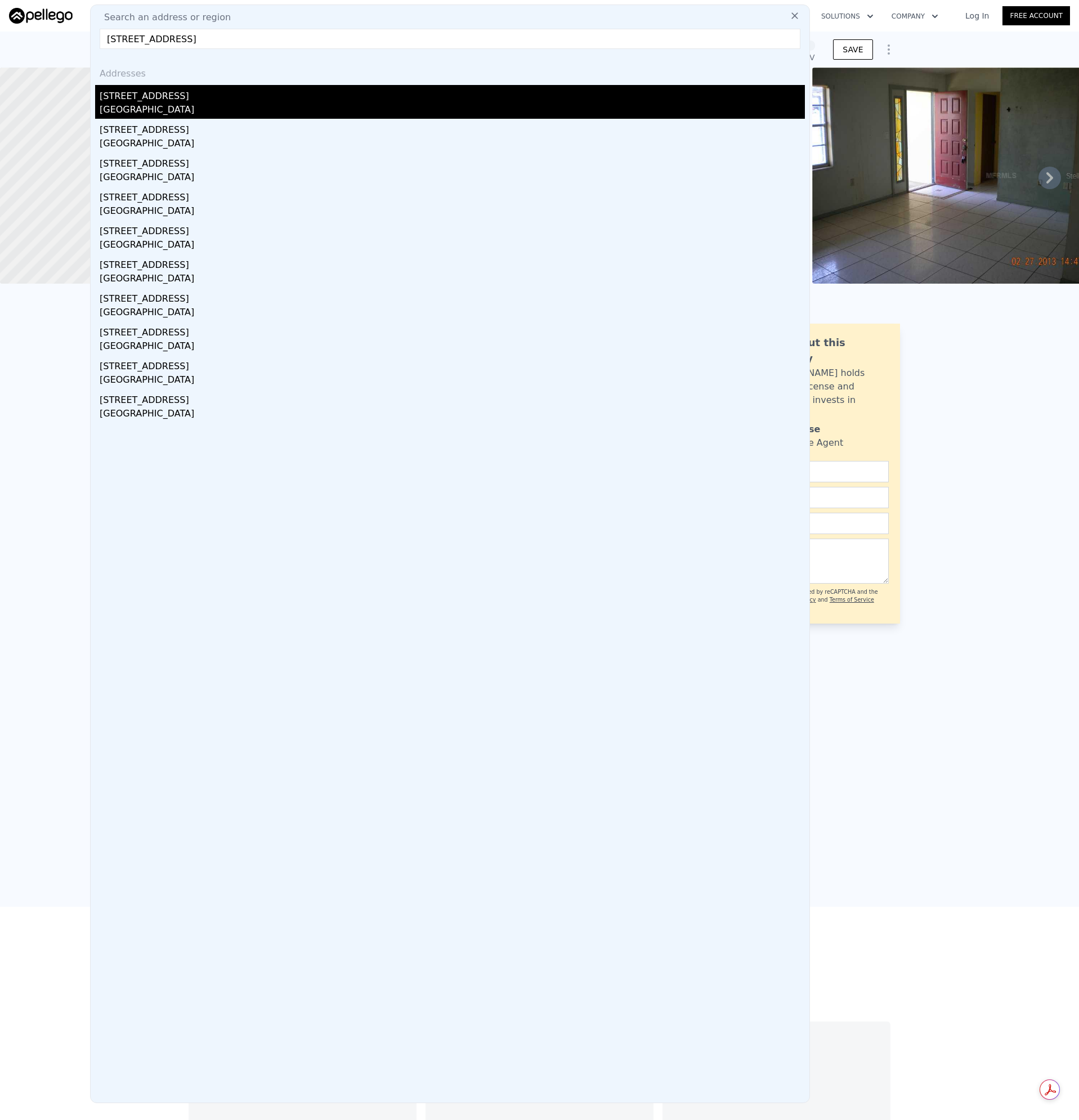
click at [127, 100] on div "[STREET_ADDRESS]" at bounding box center [452, 94] width 705 height 18
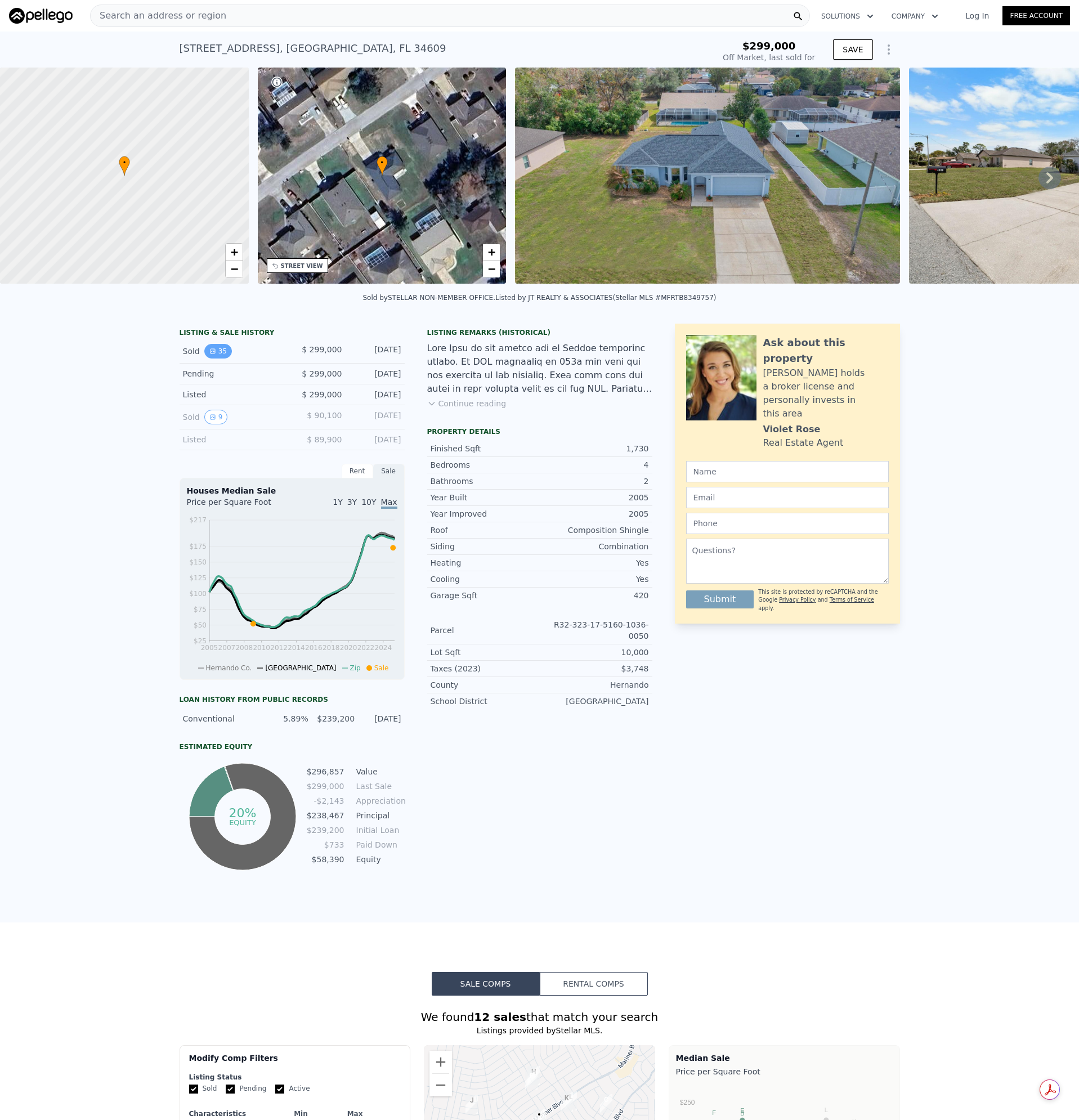
click at [214, 358] on button "35" at bounding box center [218, 351] width 28 height 15
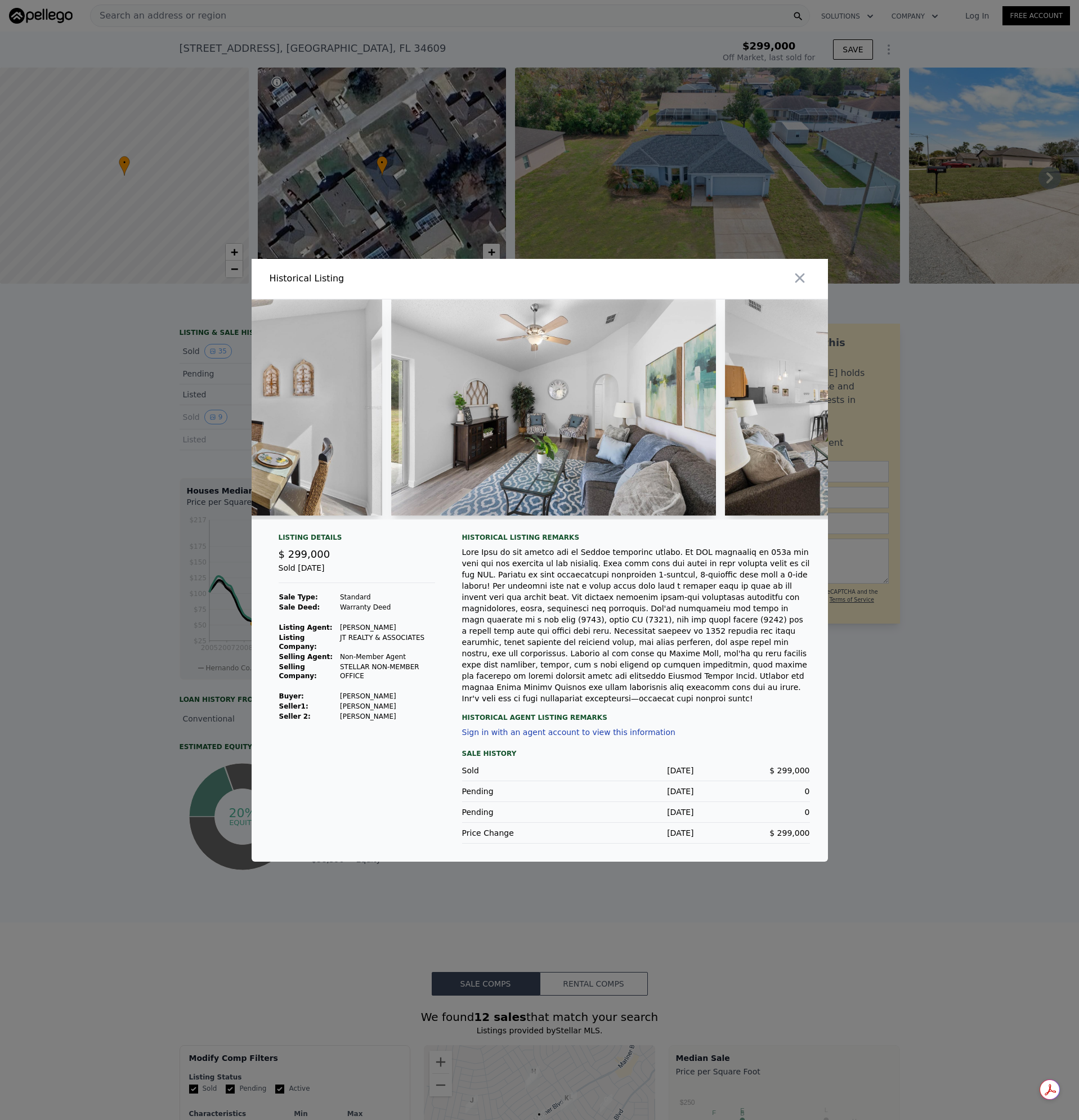
scroll to position [0, 4534]
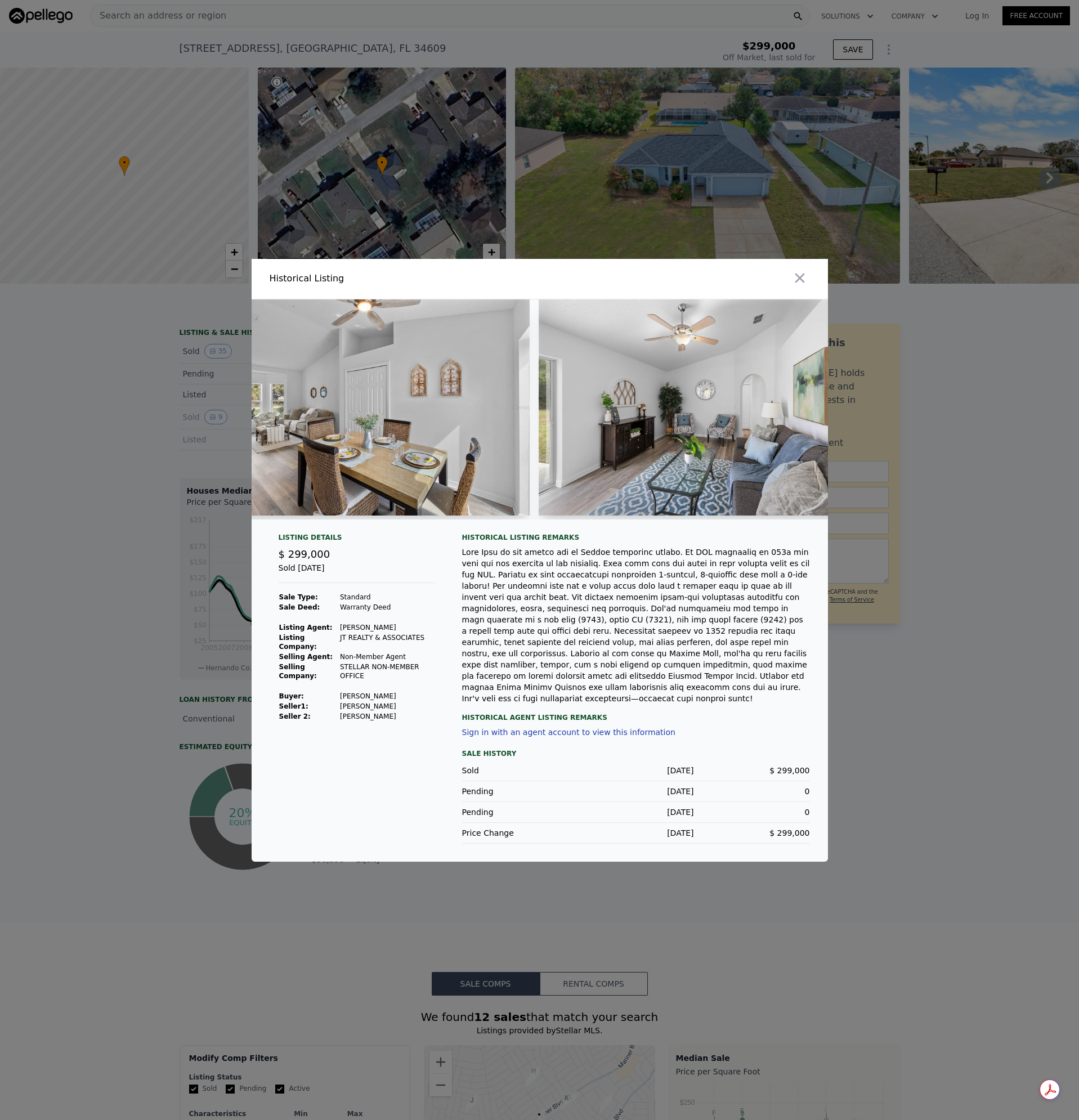
drag, startPoint x: 798, startPoint y: 293, endPoint x: 796, endPoint y: 288, distance: 5.4
click at [798, 288] on button "button" at bounding box center [799, 278] width 20 height 20
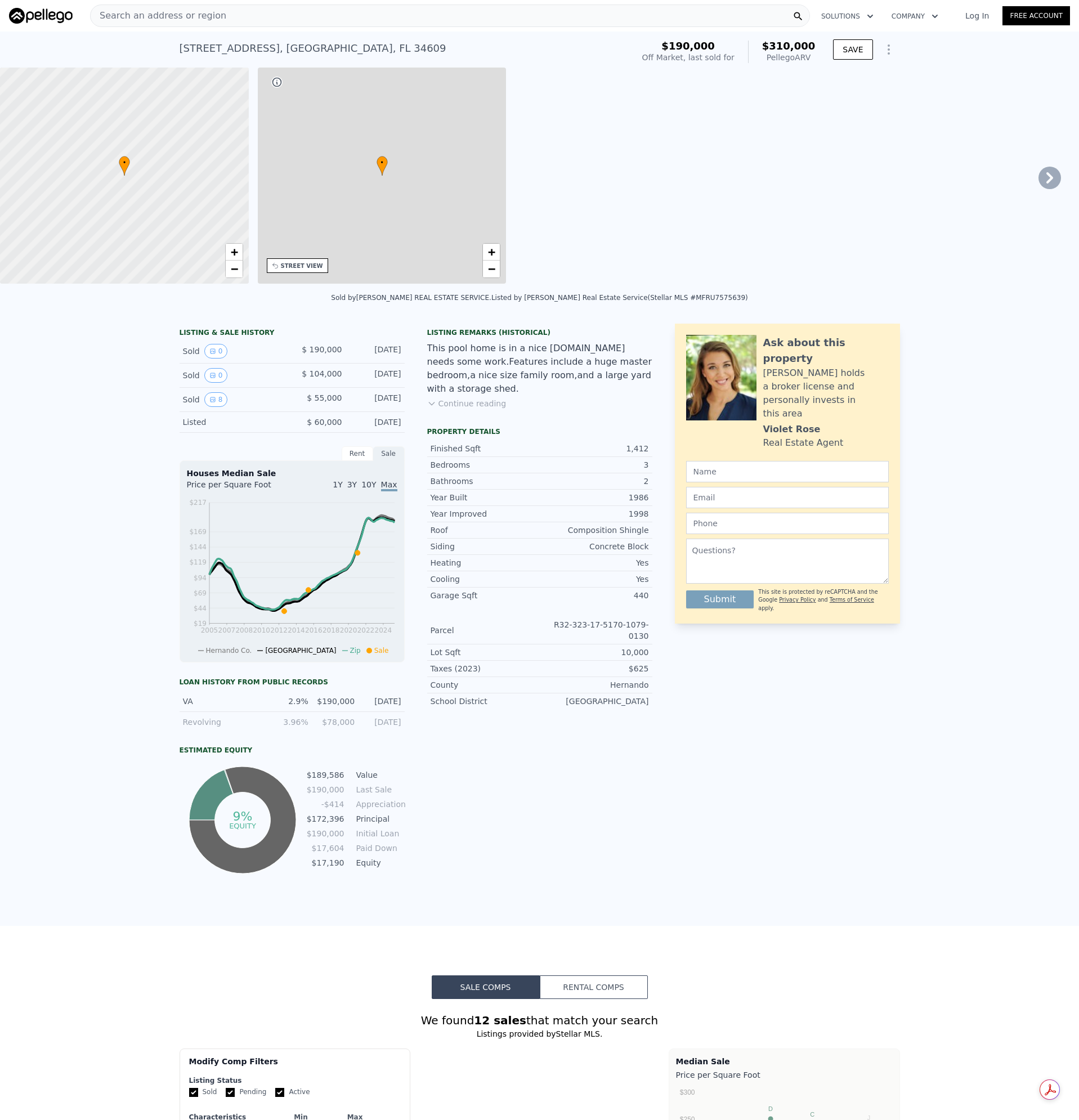
type input "2"
type input "1154"
type input "1809"
type input "14076"
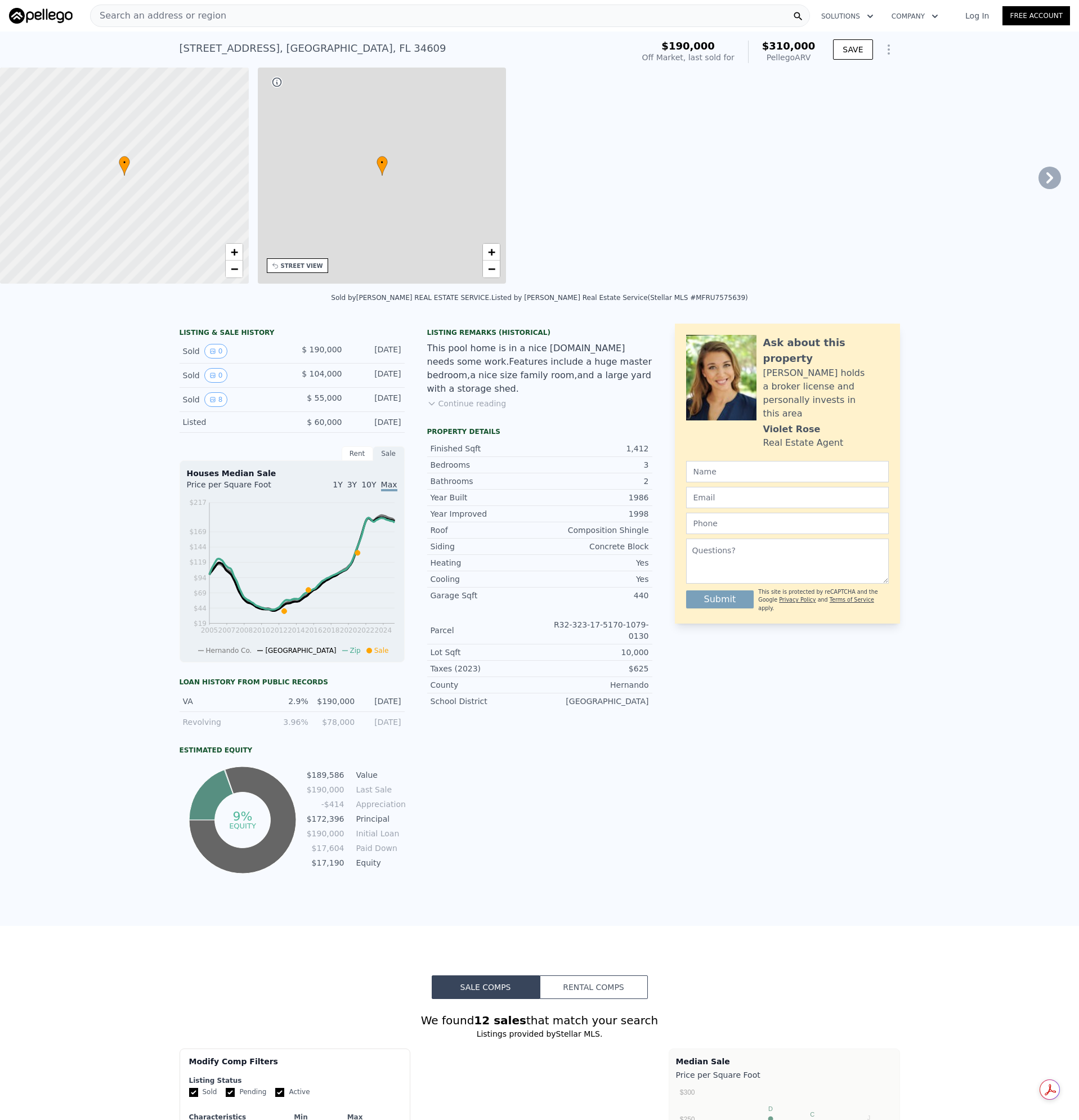
checkbox input "false"
type input "$ 310,000"
type input "$ 231,265"
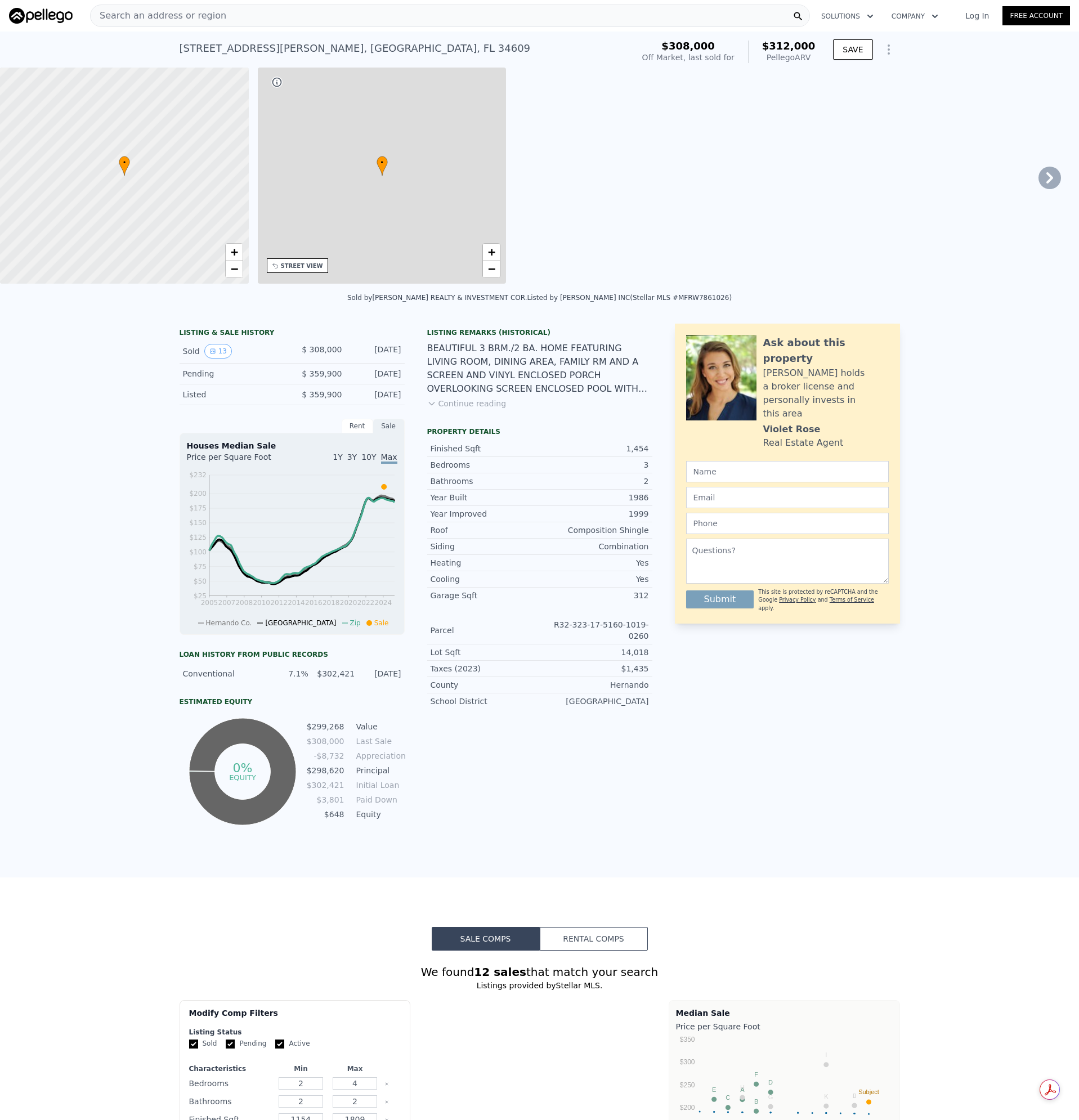
type input "3"
type input "1151"
type input "1946"
type input "15061"
type input "$ 312,000"
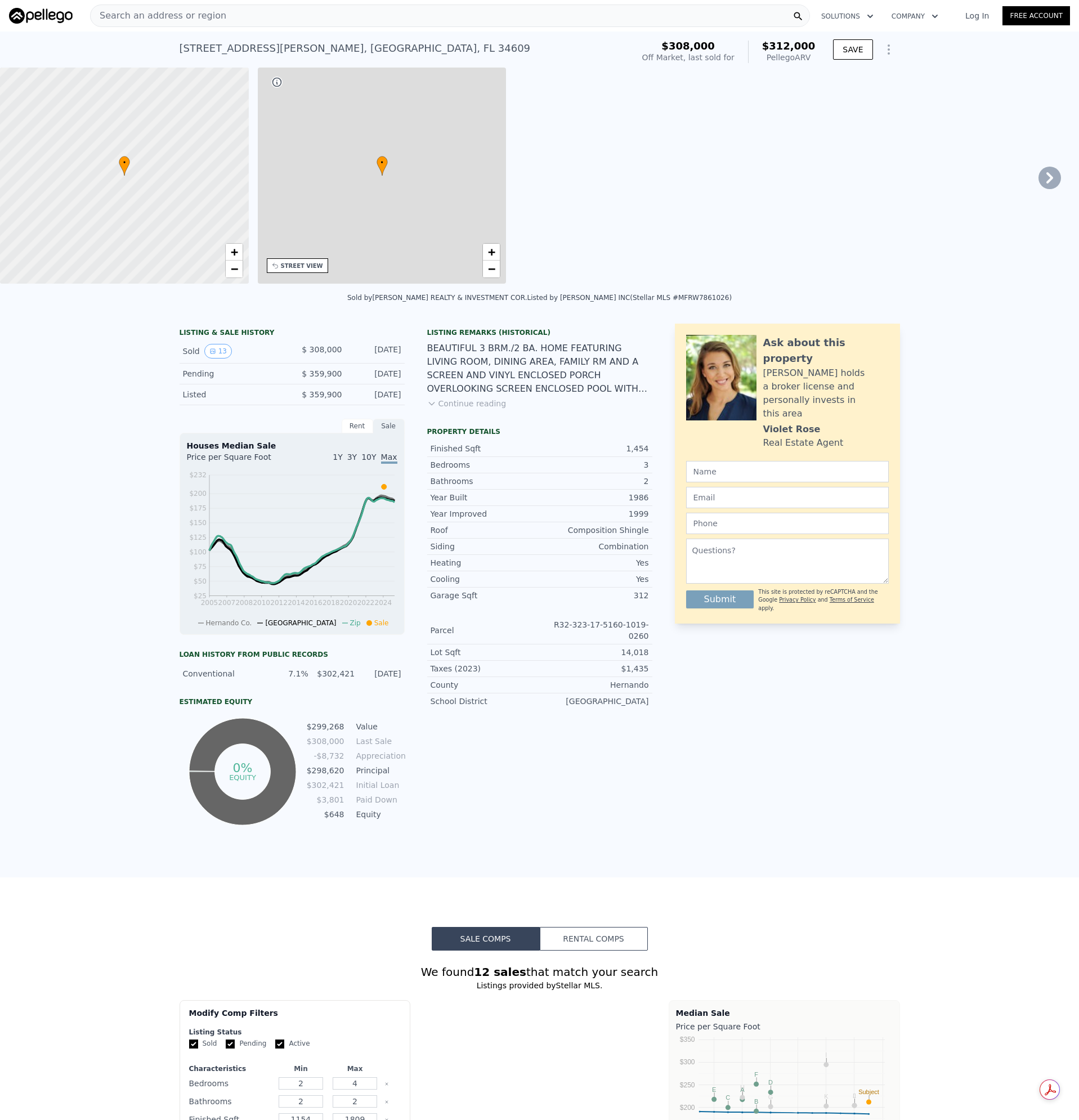
type input "-$ 33,121"
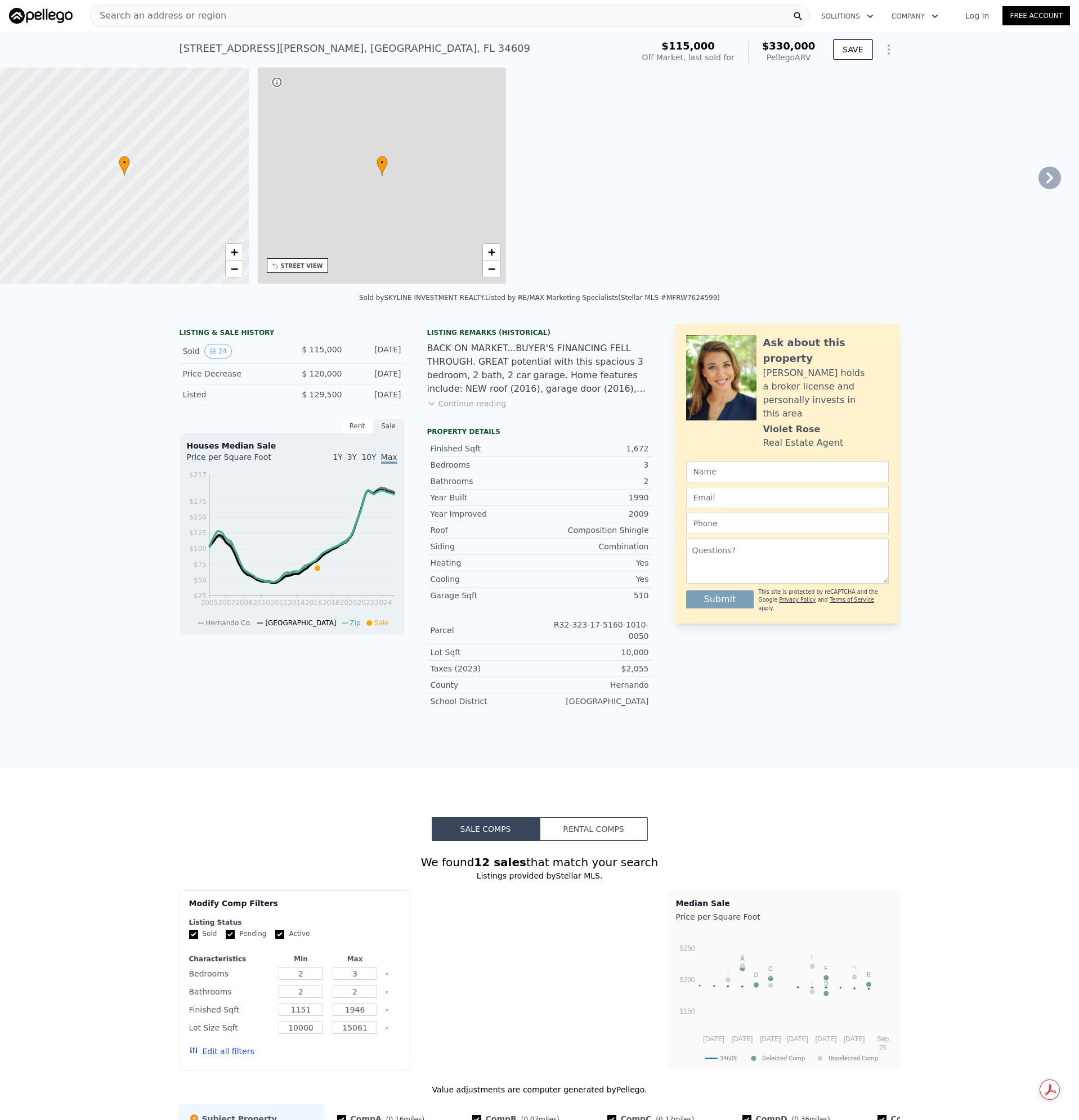
type input "4"
type input "3"
type input "1371"
type input "2222"
type input "13637"
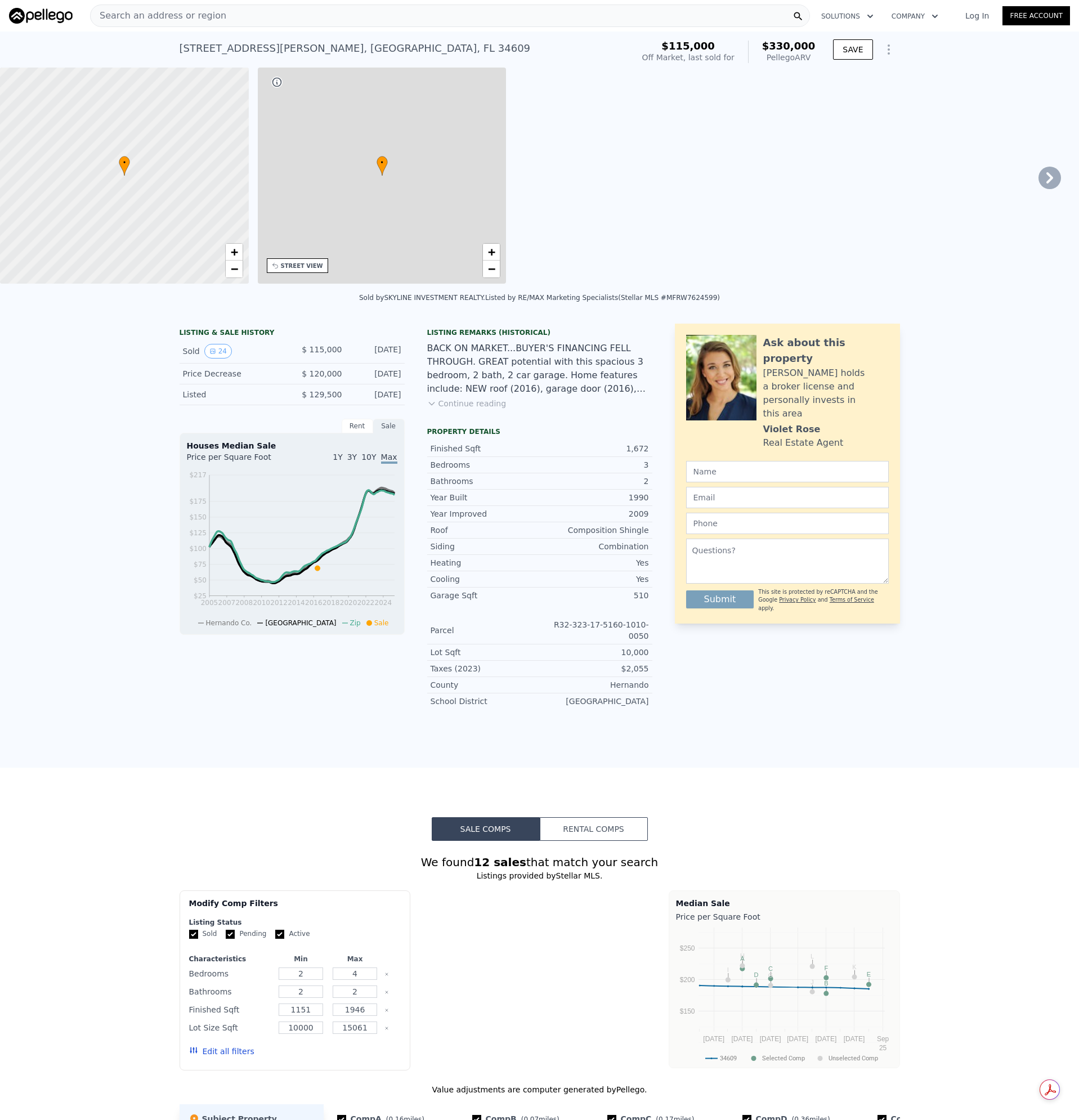
type input "$ 330,000"
type input "$ 186,442"
checkbox input "true"
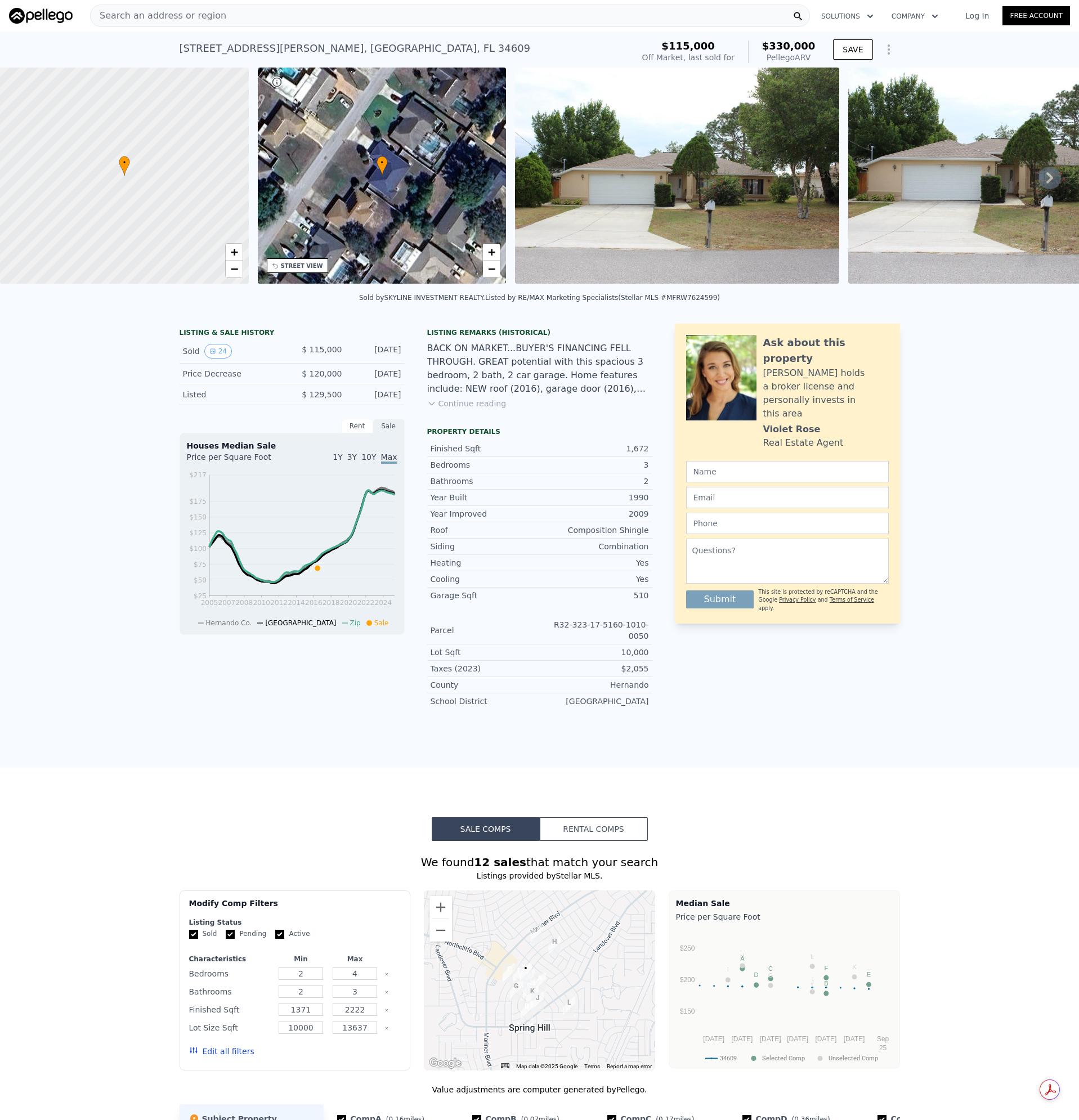
click at [398, 10] on div "Search an address or region" at bounding box center [450, 15] width 719 height 23
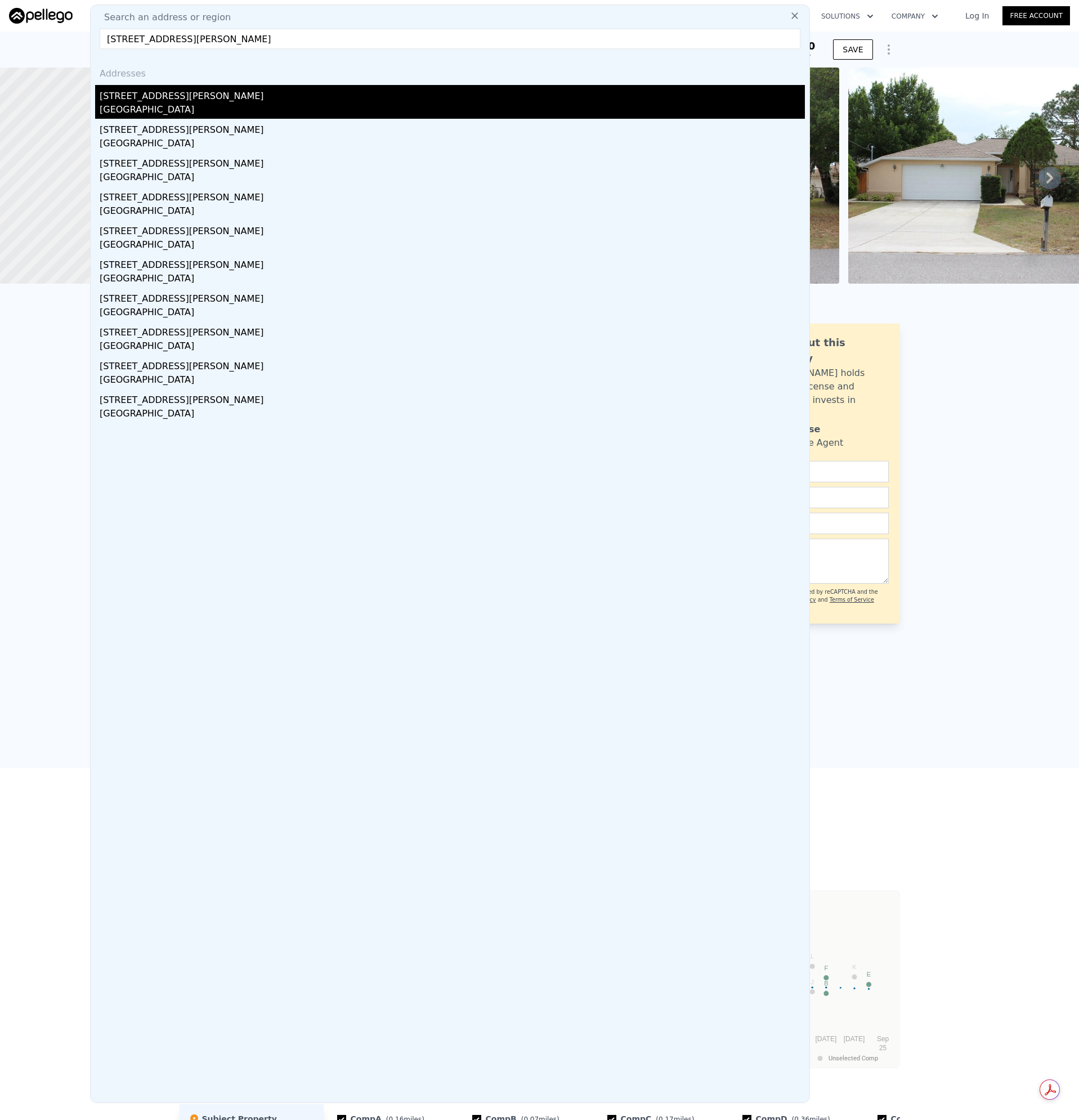
type input "[STREET_ADDRESS][PERSON_NAME]"
click at [152, 98] on div "[STREET_ADDRESS][PERSON_NAME]" at bounding box center [452, 94] width 705 height 18
type input "1538"
type input "2316"
type input "14076"
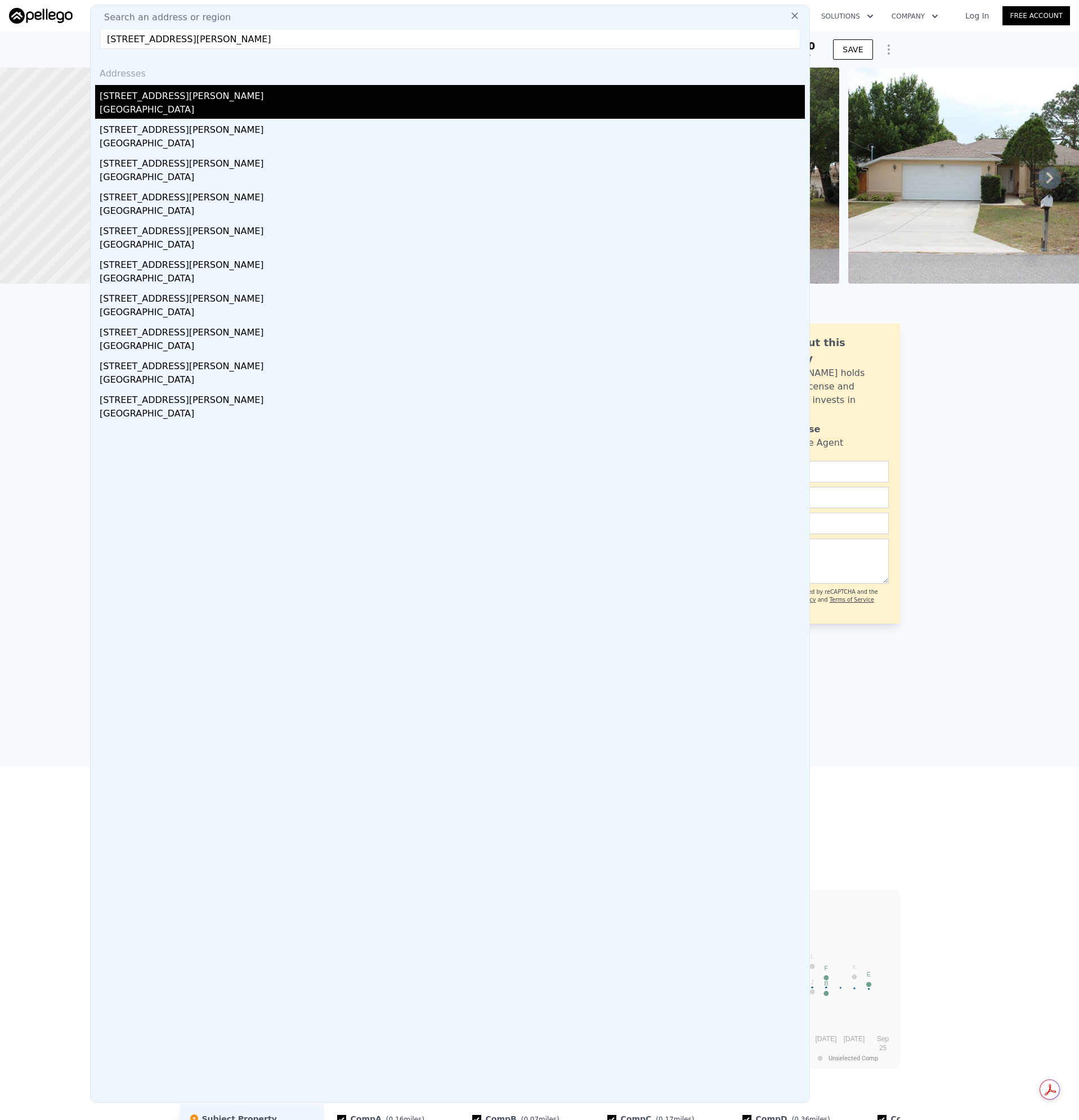
type input "$ 376,000"
type input "$ 340,986"
checkbox input "false"
checkbox input "true"
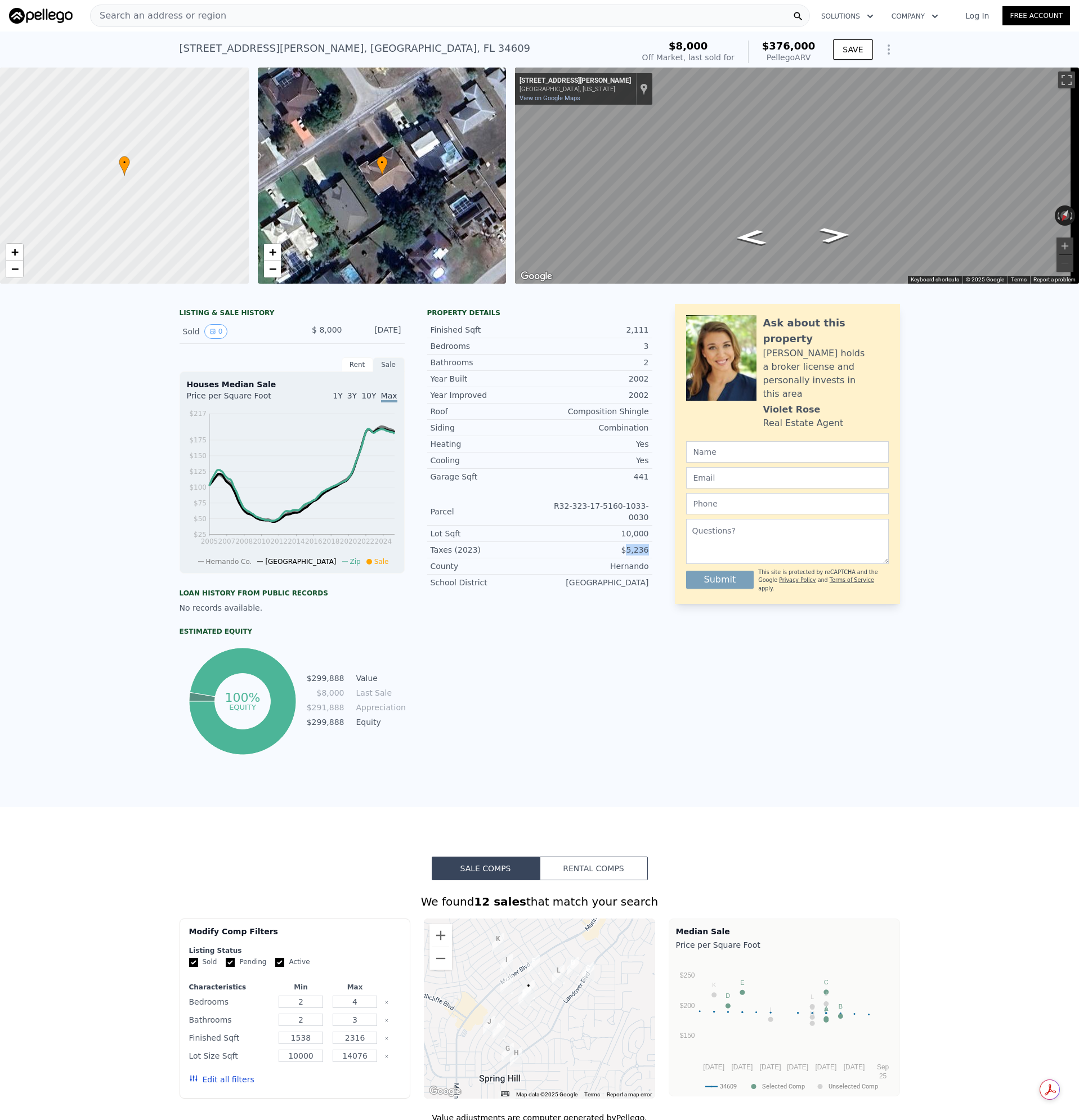
drag, startPoint x: 625, startPoint y: 548, endPoint x: 645, endPoint y: 548, distance: 20.0
click at [645, 548] on div "Taxes (2023) $5,236" at bounding box center [540, 550] width 225 height 16
copy div "5,236"
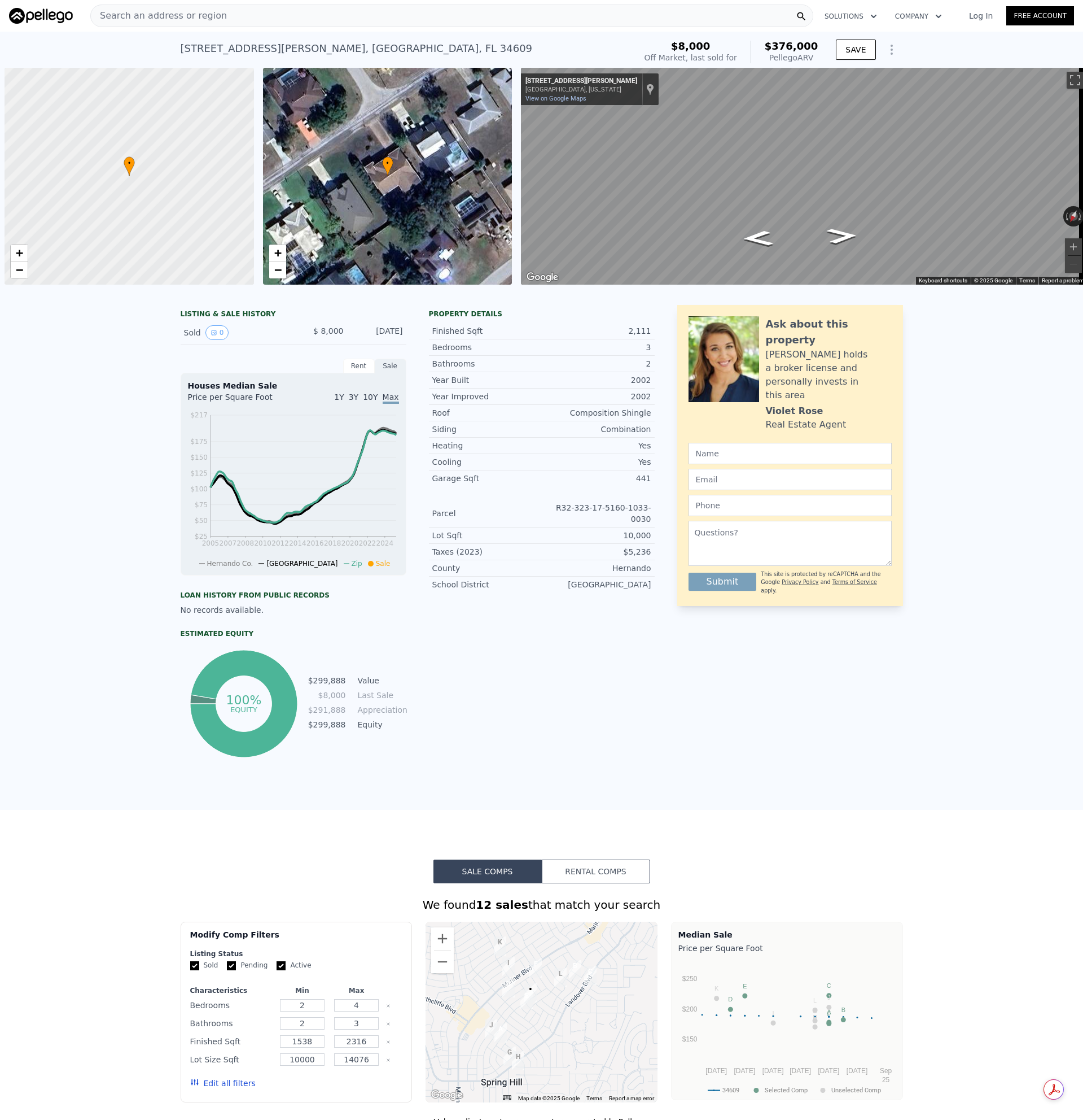
scroll to position [0, 4]
